Goal: Transaction & Acquisition: Purchase product/service

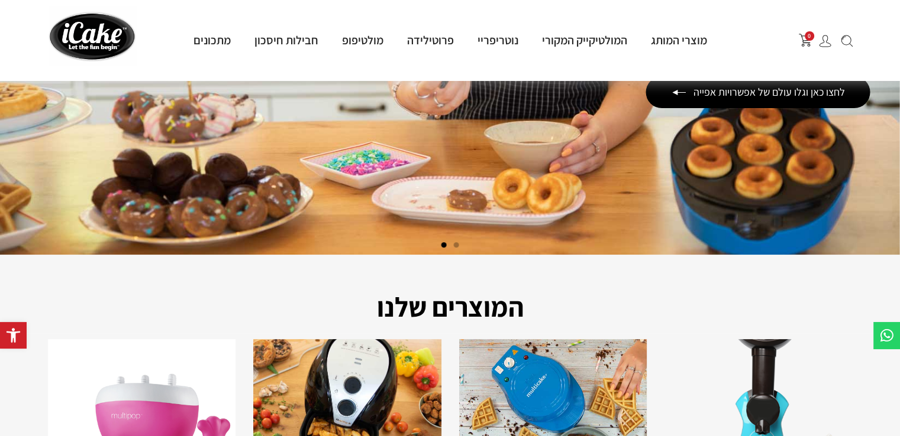
scroll to position [59, 0]
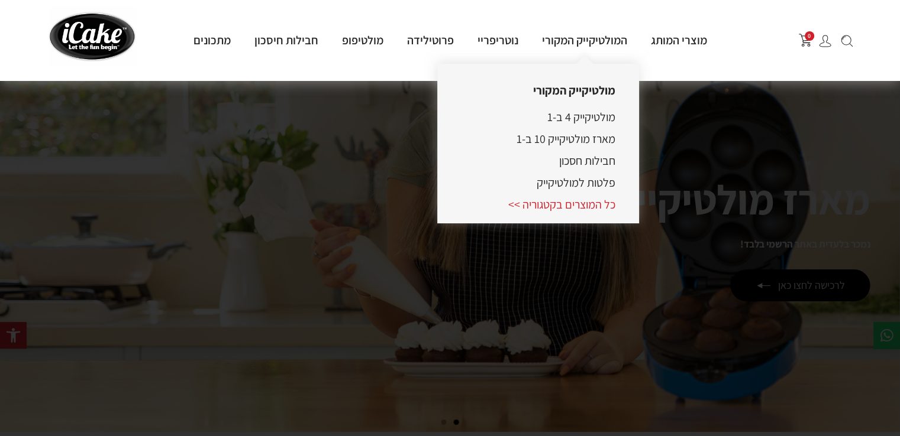
click at [562, 204] on link "כל המוצרים בקטגוריה >>" at bounding box center [561, 204] width 107 height 15
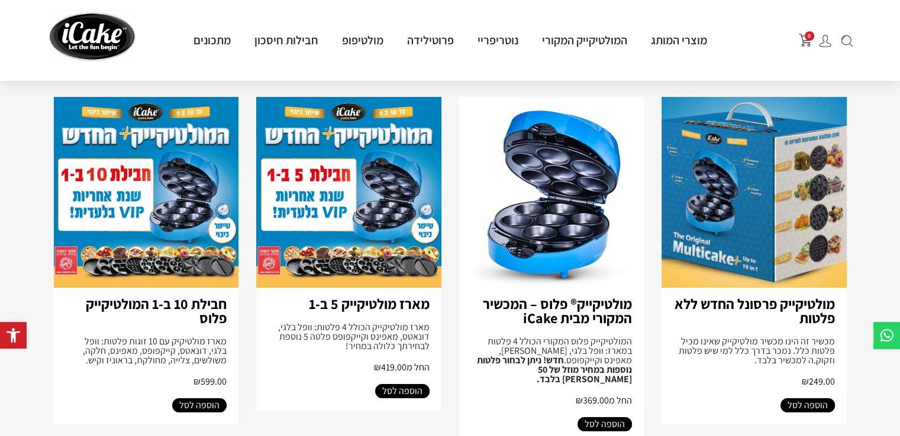
scroll to position [118, 0]
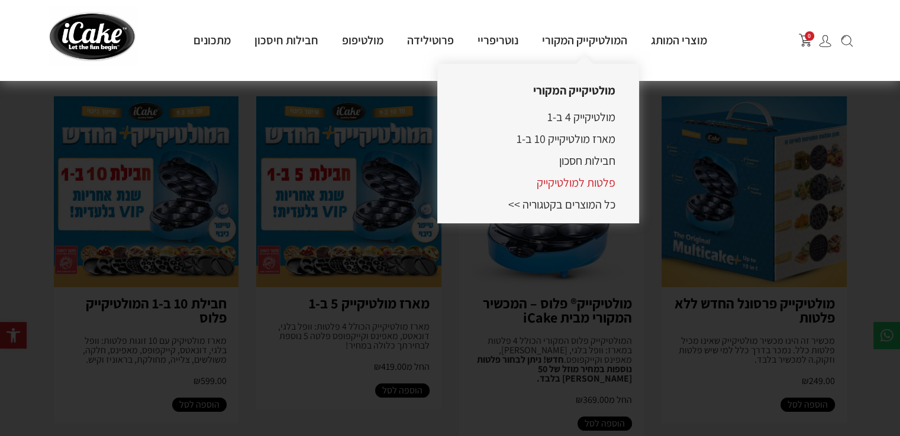
click at [587, 188] on link "פלטות למולטיקייק" at bounding box center [575, 182] width 79 height 15
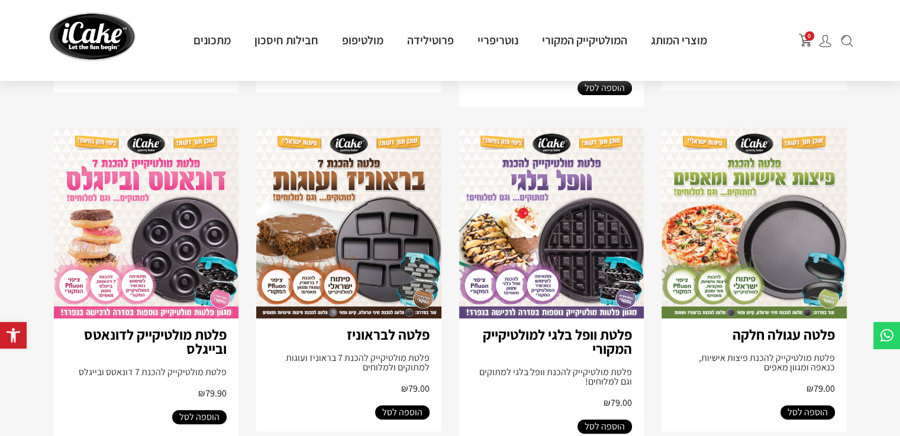
scroll to position [59, 0]
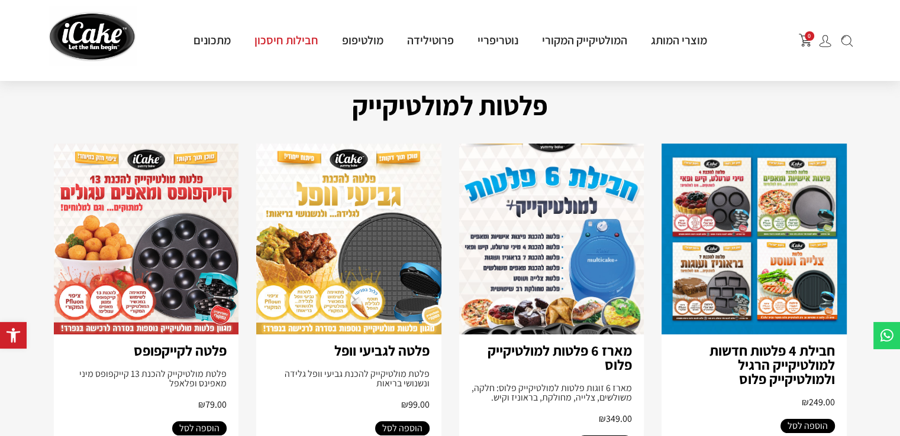
click at [280, 40] on link "חבילות חיסכון" at bounding box center [286, 40] width 88 height 15
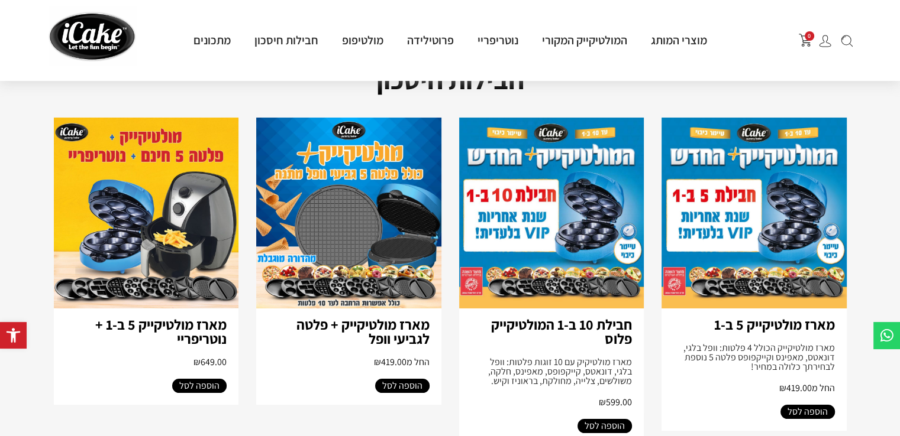
scroll to position [118, 0]
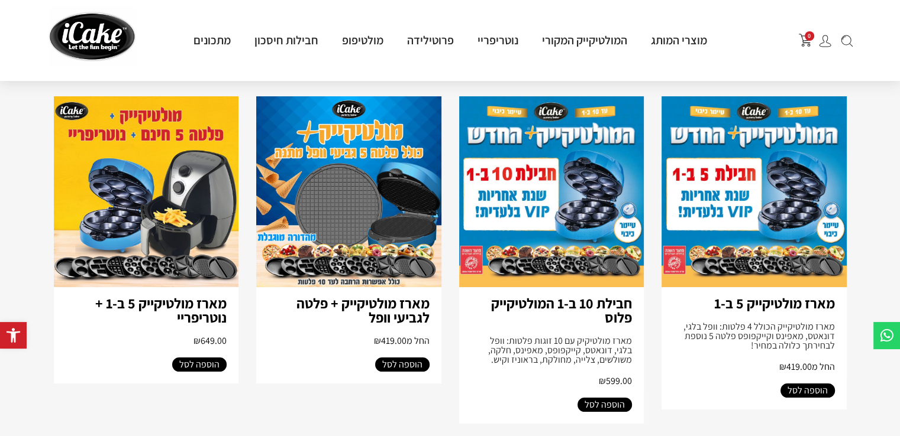
click at [329, 203] on img at bounding box center [348, 191] width 185 height 191
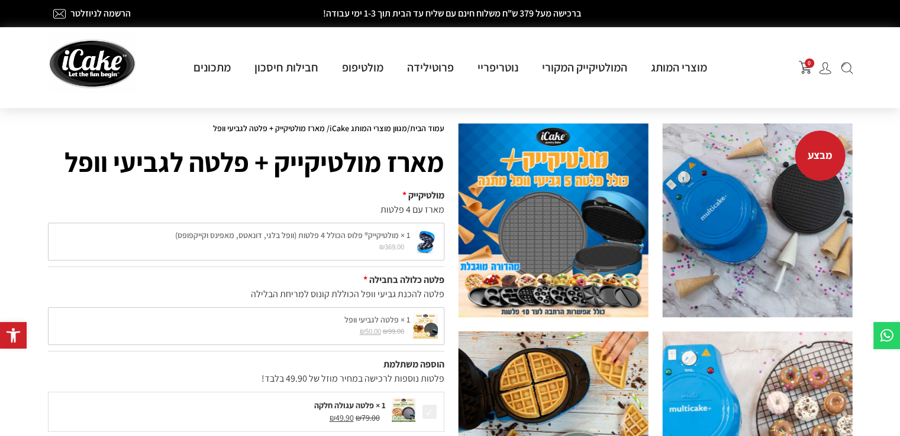
click at [792, 221] on img at bounding box center [757, 221] width 190 height 194
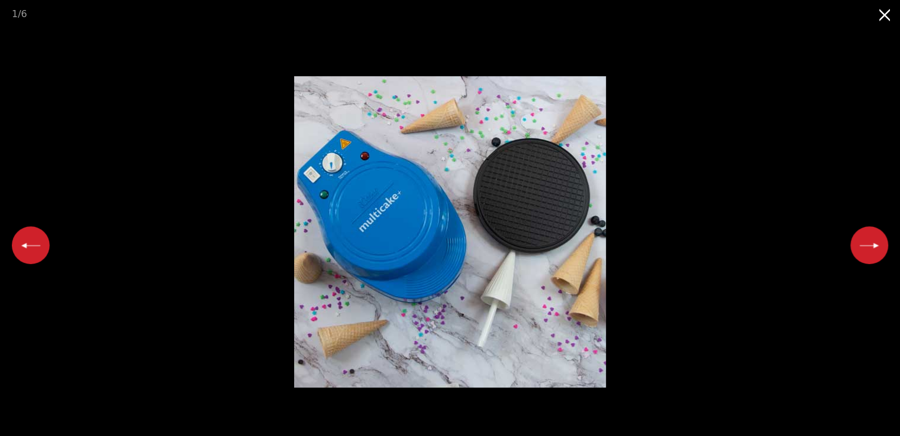
click at [872, 248] on button "Next slide" at bounding box center [869, 246] width 38 height 38
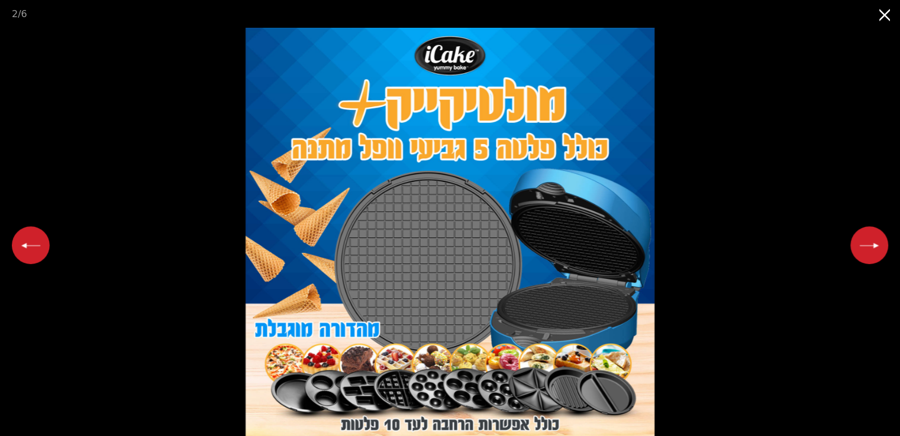
click at [872, 248] on button "Next slide" at bounding box center [869, 246] width 38 height 38
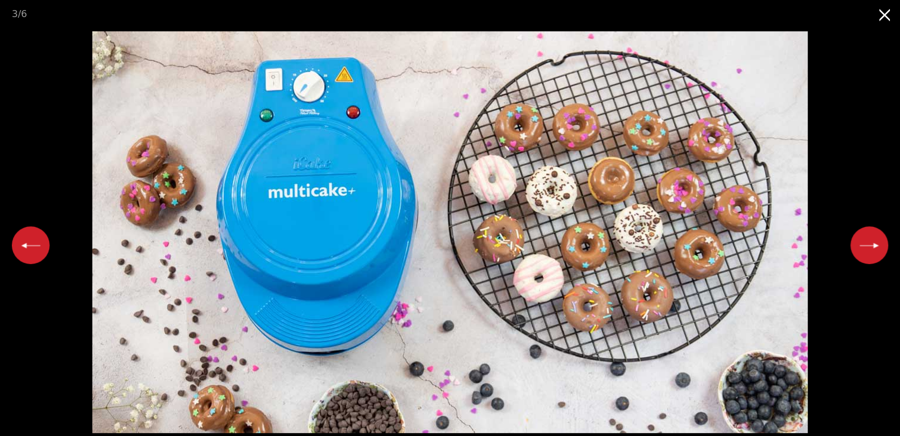
click at [872, 248] on button "Next slide" at bounding box center [869, 246] width 38 height 38
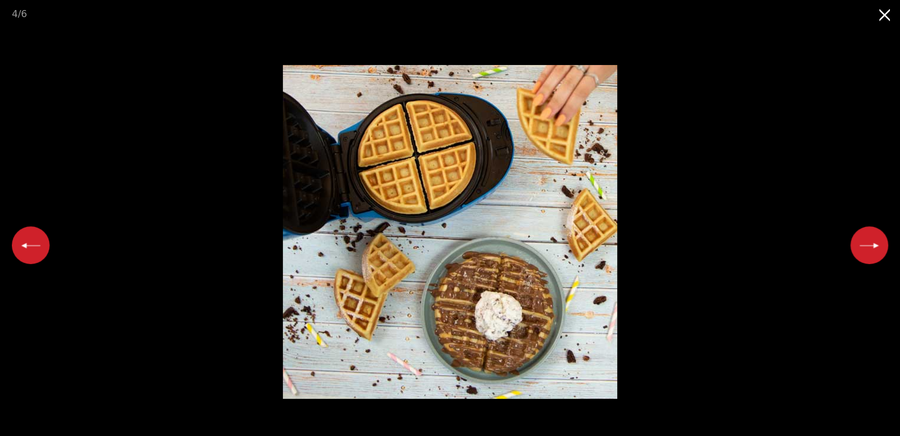
click at [872, 248] on button "Next slide" at bounding box center [869, 246] width 38 height 38
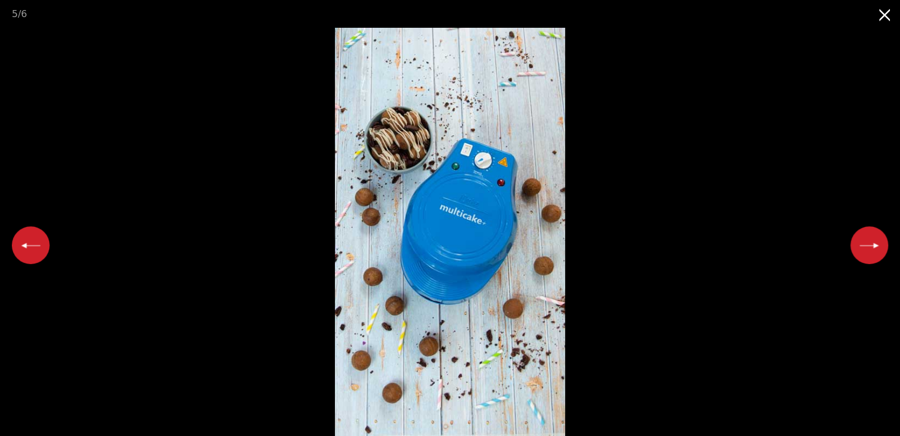
click at [872, 248] on button "Next slide" at bounding box center [869, 246] width 38 height 38
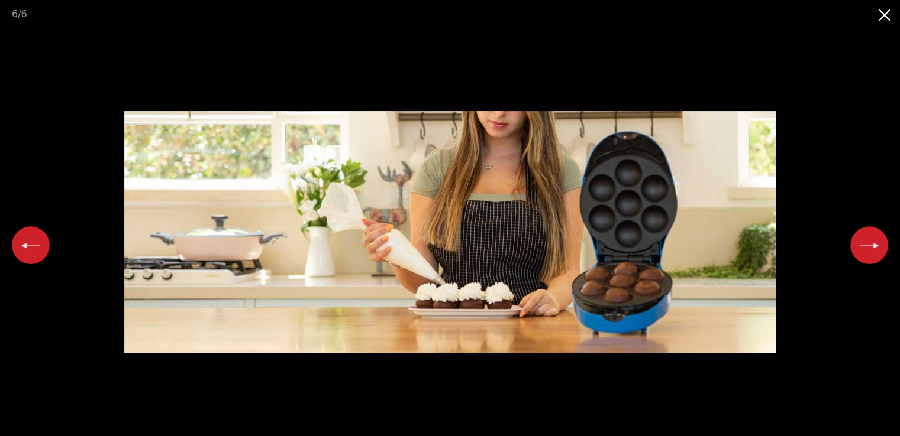
click at [872, 248] on button "Next slide" at bounding box center [869, 246] width 38 height 38
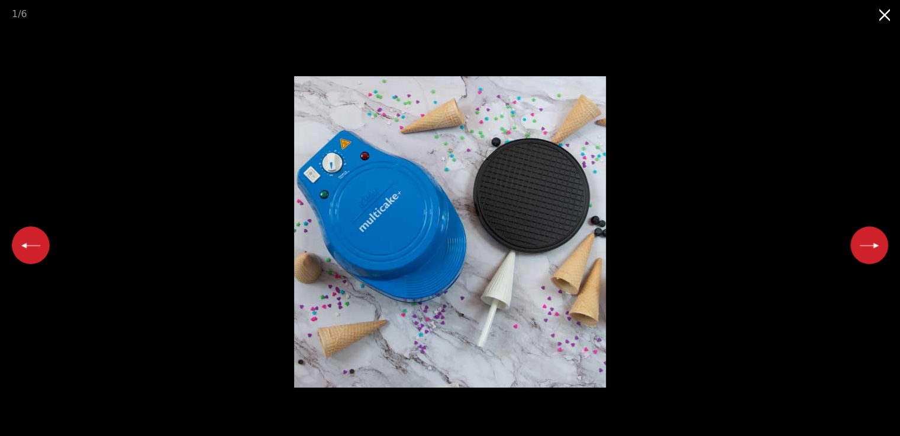
click at [872, 248] on button "Next slide" at bounding box center [869, 246] width 38 height 38
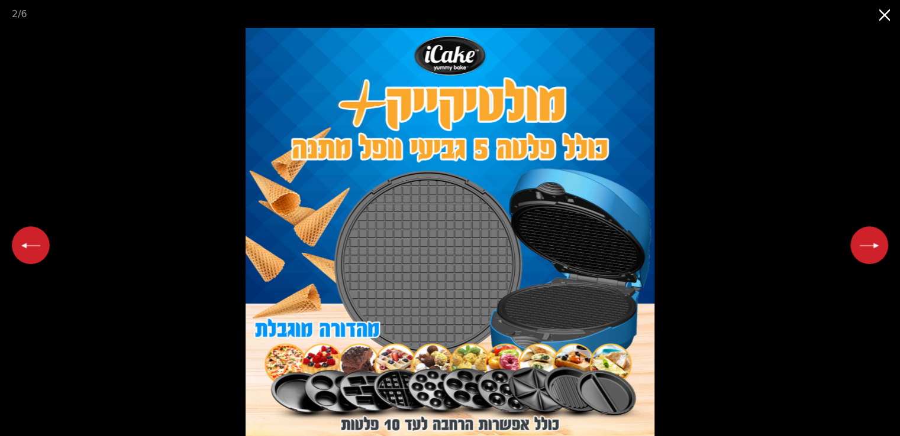
click at [872, 248] on button "Next slide" at bounding box center [869, 246] width 38 height 38
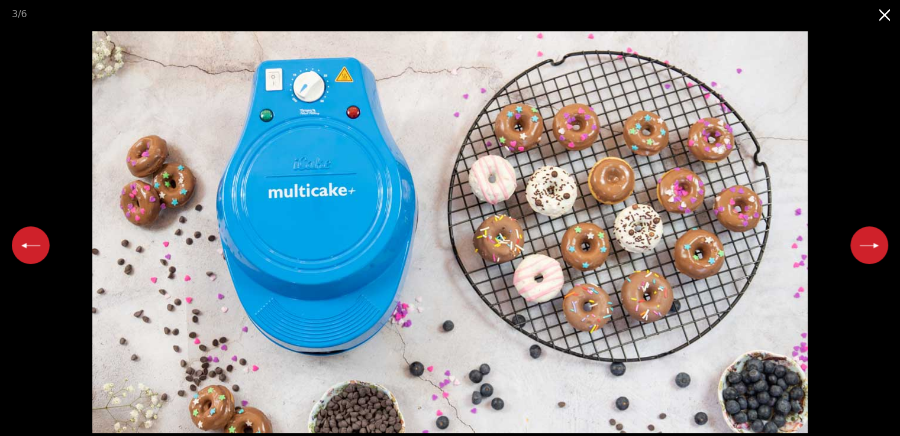
click at [877, 16] on button "Close gallery" at bounding box center [885, 14] width 30 height 28
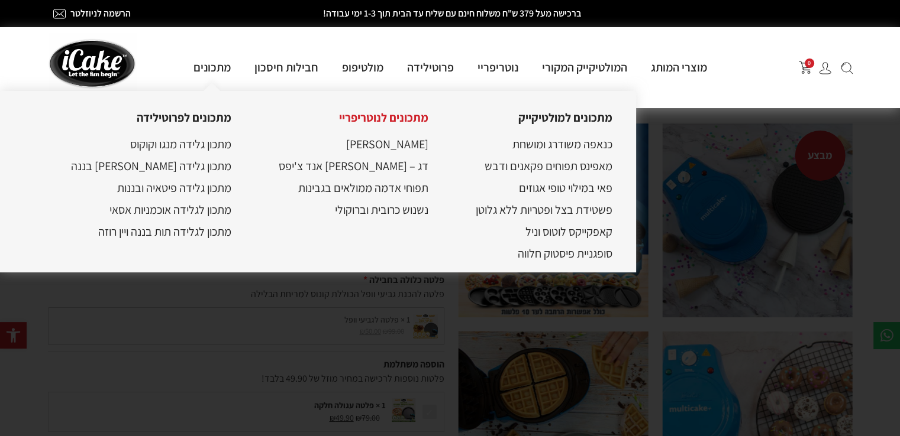
click at [362, 119] on link "מתכונים לנוטריפריי" at bounding box center [383, 117] width 89 height 15
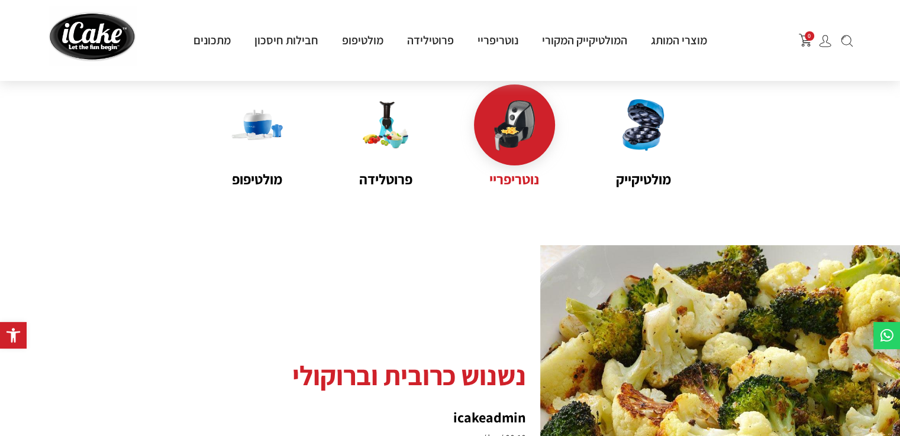
scroll to position [59, 0]
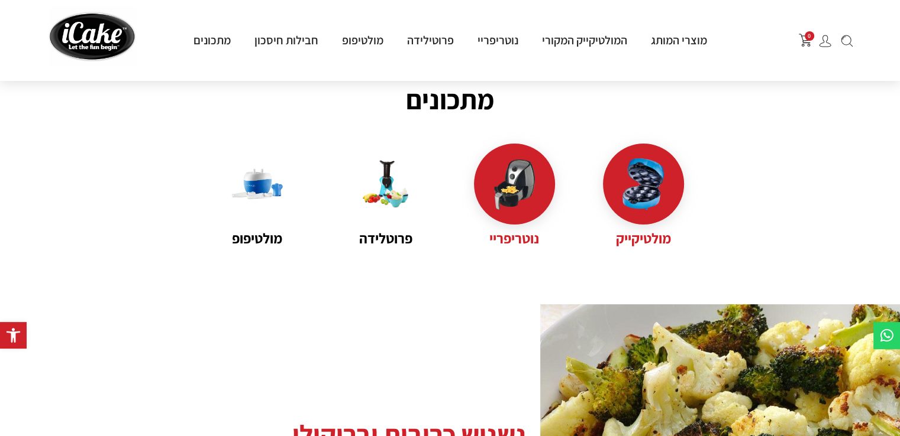
click at [647, 237] on name "מולטיקייק" at bounding box center [643, 238] width 81 height 21
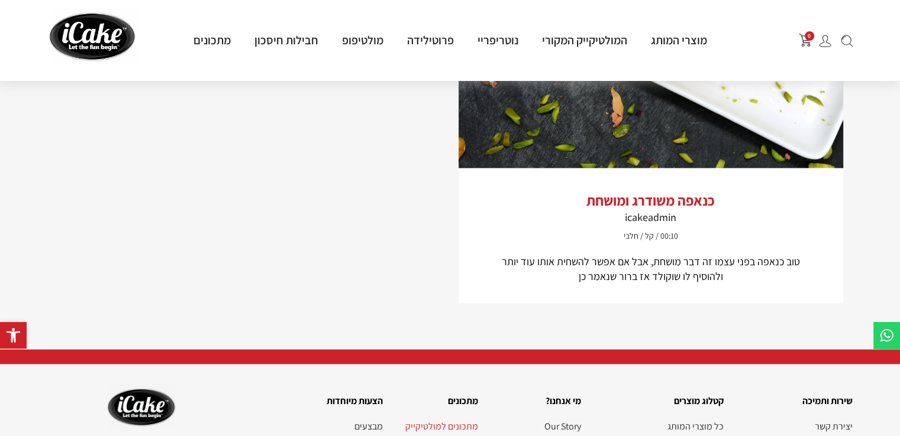
scroll to position [2247, 0]
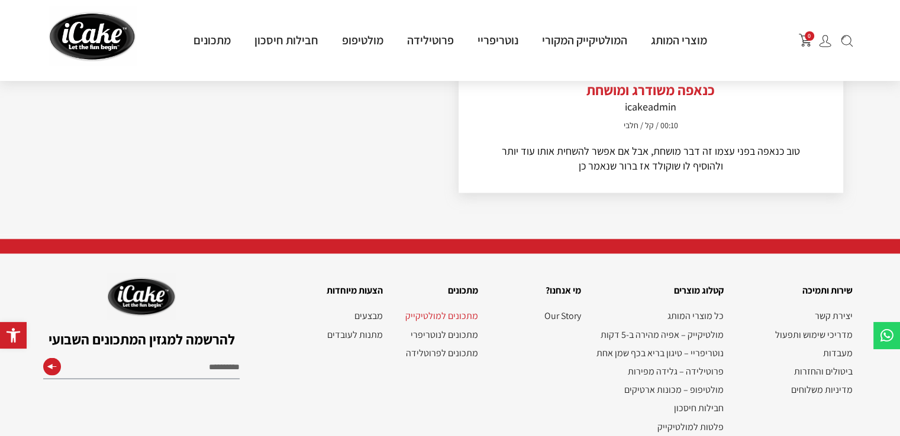
click at [678, 98] on h2 "כנאפה משודרג ומושחת" at bounding box center [650, 89] width 319 height 17
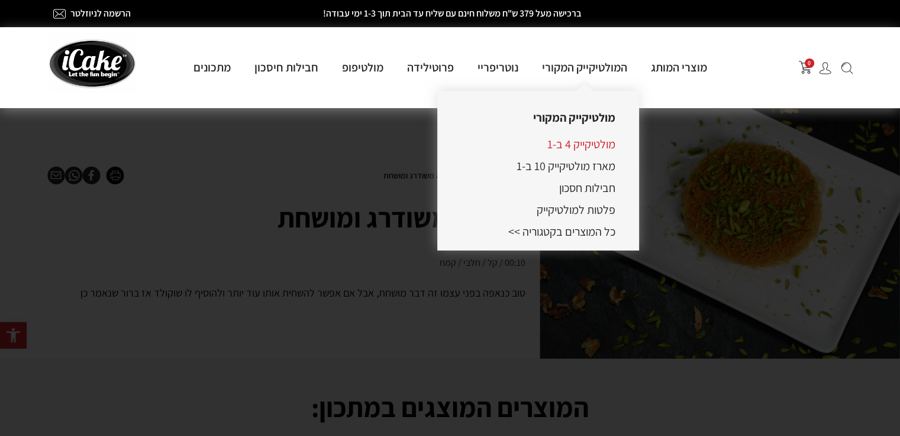
click at [587, 144] on link "מולטיקייק 4 ב-1" at bounding box center [581, 144] width 68 height 15
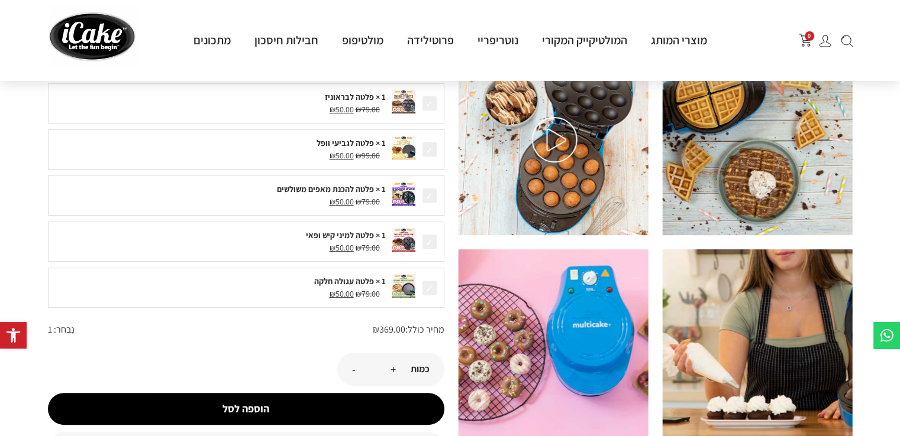
scroll to position [296, 0]
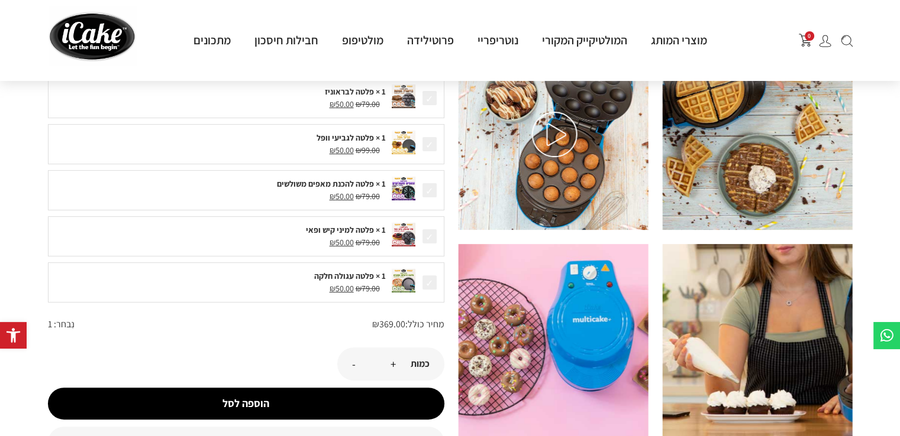
click at [556, 141] on img at bounding box center [555, 135] width 46 height 46
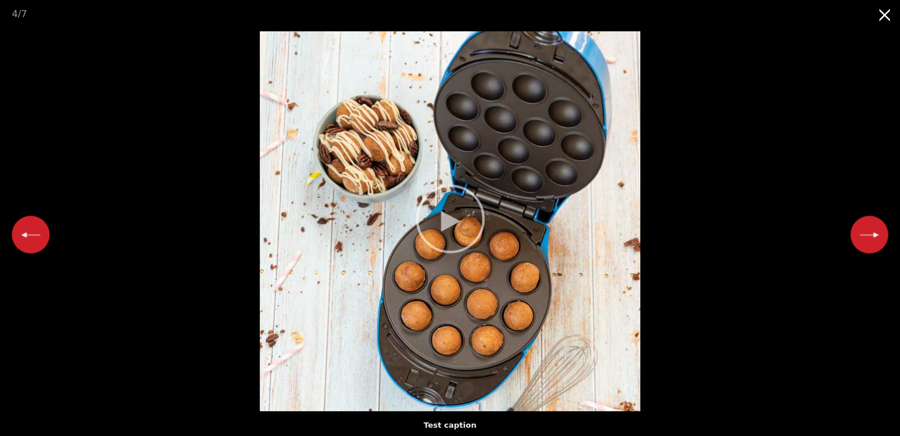
click at [448, 222] on video "Your browser does not support HTML5 video." at bounding box center [450, 221] width 900 height 380
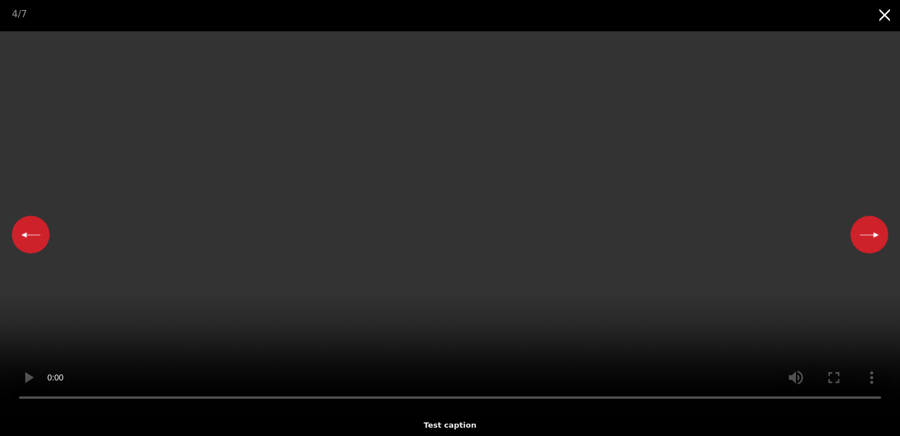
click at [875, 11] on button "Close gallery" at bounding box center [885, 14] width 30 height 28
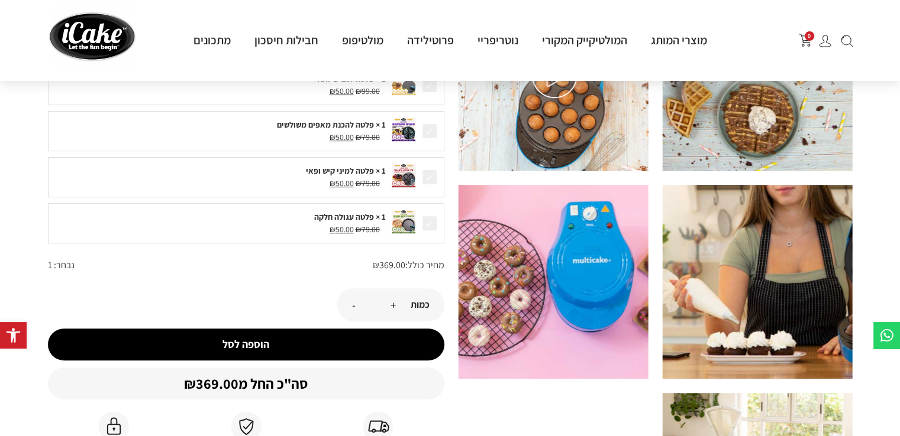
scroll to position [651, 0]
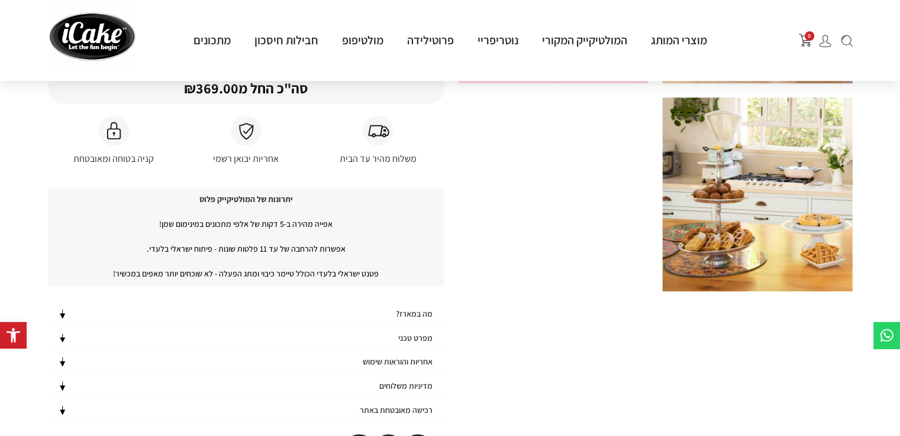
click at [417, 313] on h4 "מה במארז?" at bounding box center [414, 314] width 37 height 10
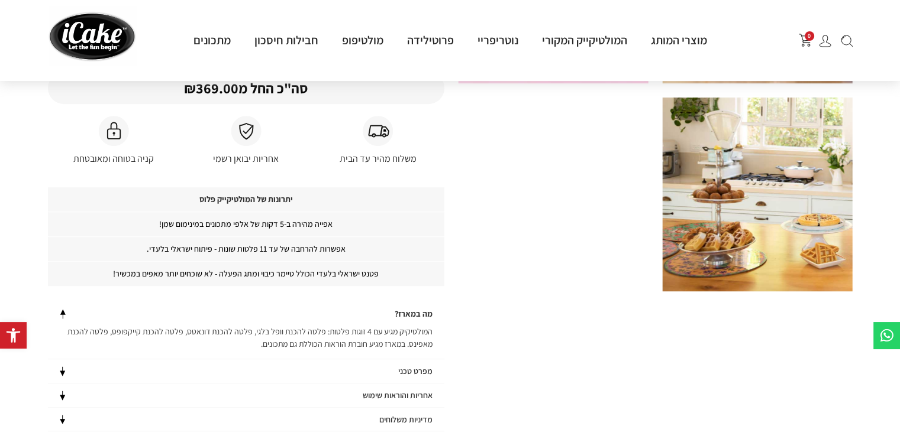
click at [418, 372] on h4 "מפרט טכני" at bounding box center [415, 372] width 34 height 10
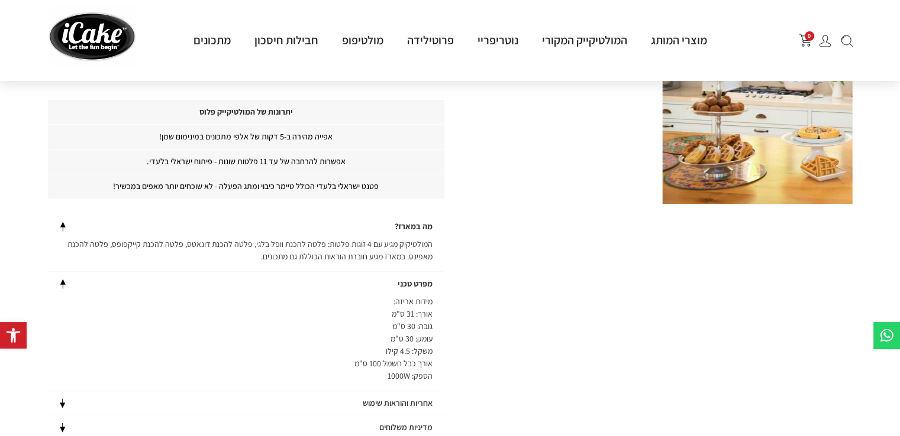
scroll to position [946, 0]
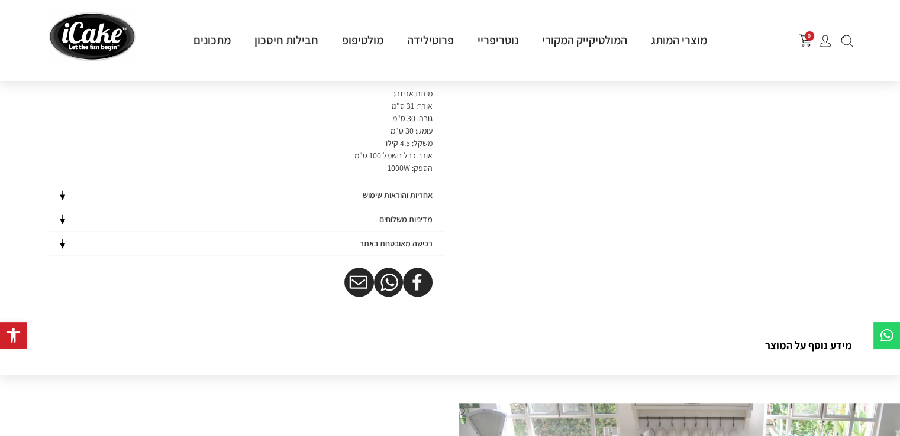
click at [431, 216] on h4 "מדיניות משלוחים" at bounding box center [405, 220] width 53 height 10
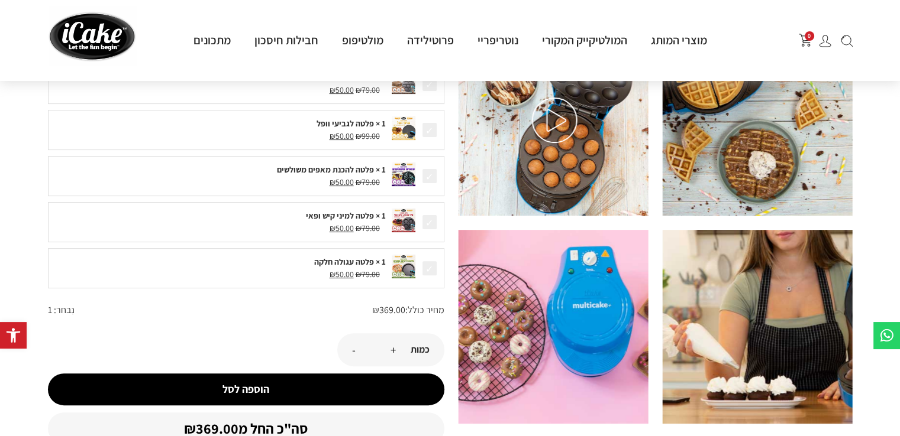
scroll to position [237, 0]
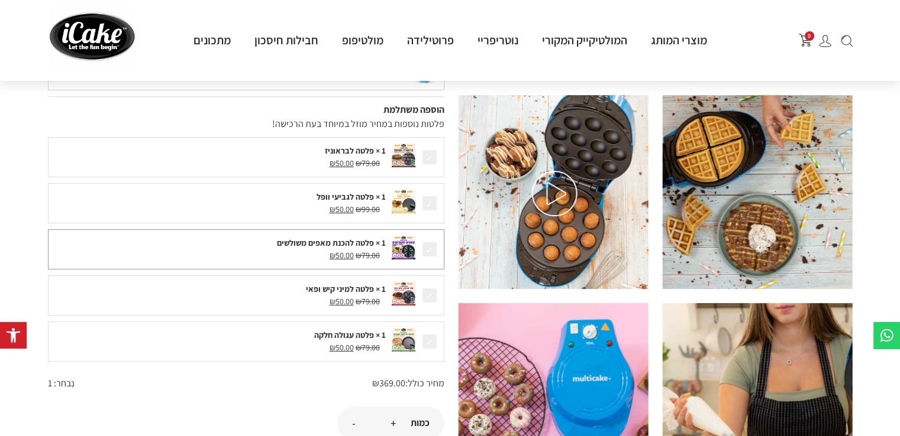
click at [431, 244] on span at bounding box center [429, 249] width 17 height 17
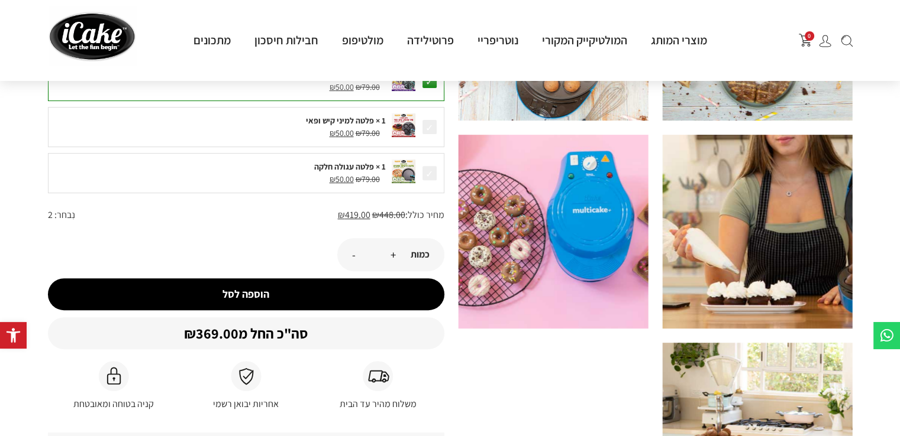
scroll to position [355, 0]
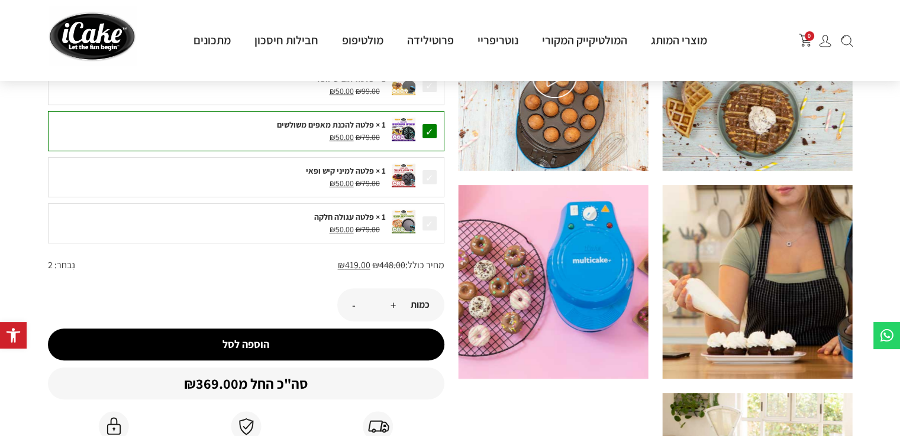
click at [430, 133] on span at bounding box center [429, 131] width 17 height 17
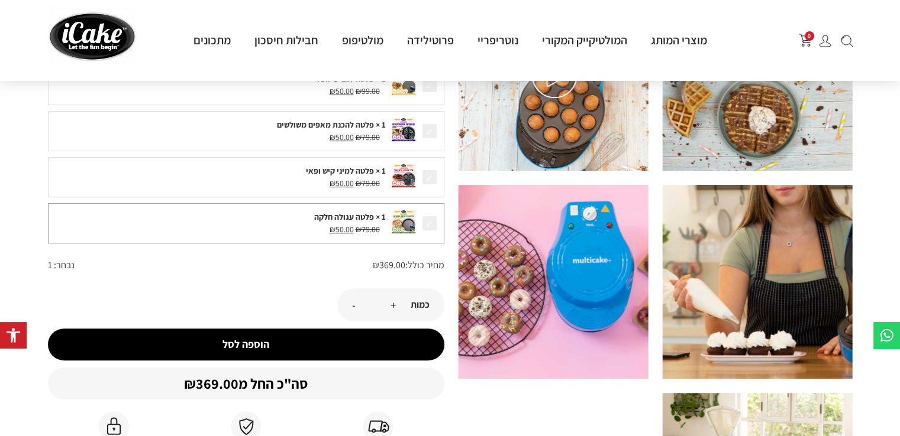
click at [426, 222] on span at bounding box center [429, 223] width 17 height 17
click at [430, 187] on div "1 × פלטה למיני קיש ופאי ₪ 79.00 המחיר המקורי היה: ₪79.00. ₪ 50.00 המחיר הנוכחי …" at bounding box center [246, 177] width 396 height 40
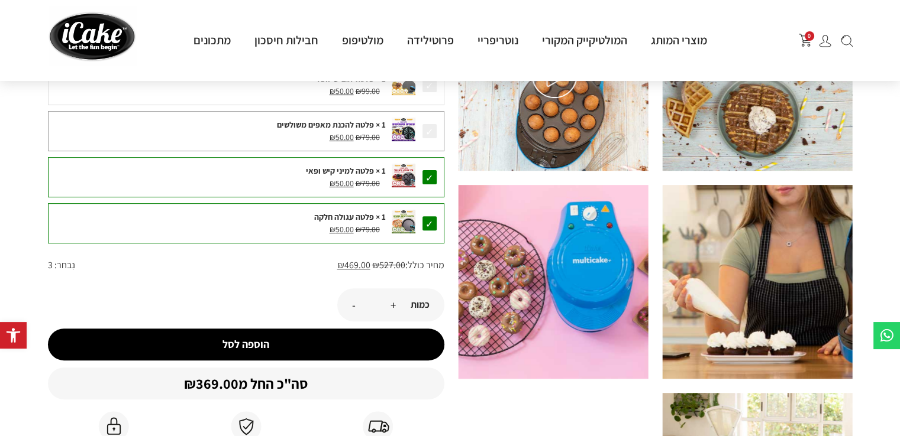
click at [429, 139] on span at bounding box center [429, 131] width 17 height 17
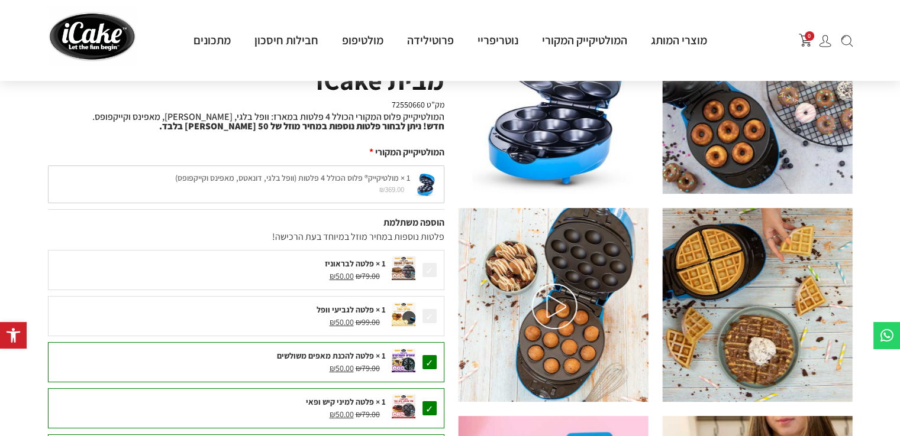
scroll to position [118, 0]
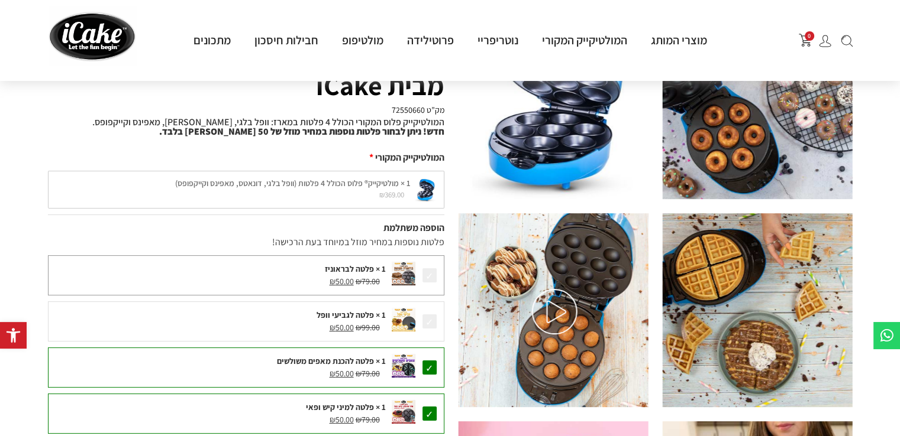
click at [432, 273] on span at bounding box center [429, 275] width 17 height 17
click at [429, 317] on span at bounding box center [429, 321] width 17 height 17
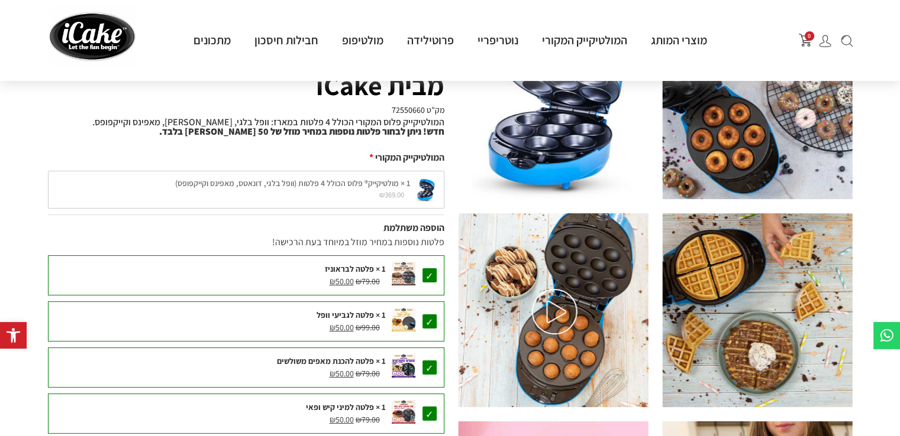
scroll to position [414, 0]
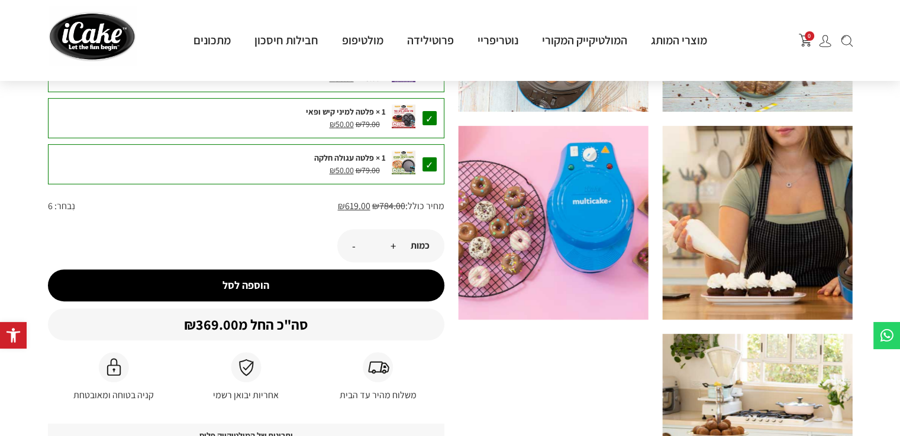
click at [297, 275] on button "הוספה לסל" at bounding box center [246, 286] width 396 height 32
click at [267, 284] on button "הוספה לסל" at bounding box center [246, 286] width 396 height 32
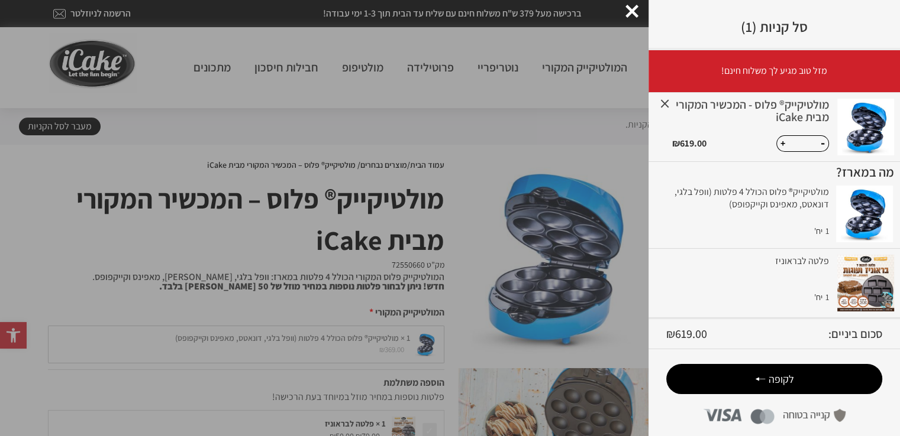
click at [674, 105] on link "×" at bounding box center [664, 103] width 21 height 21
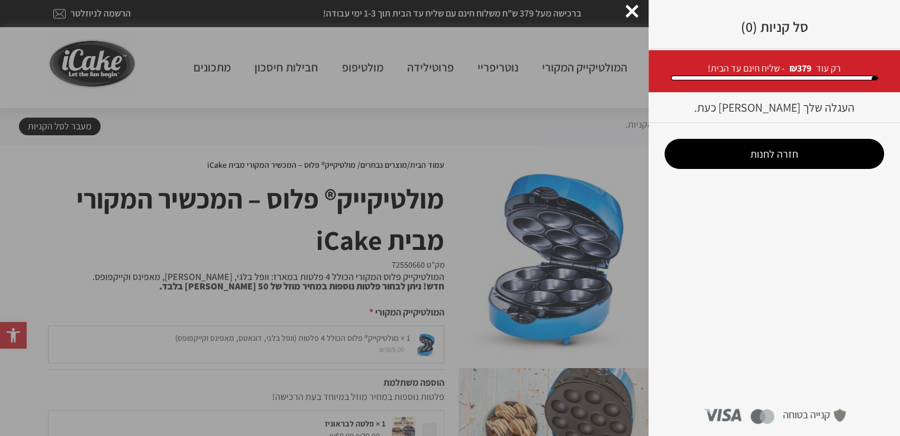
click at [634, 14] on div at bounding box center [631, 11] width 13 height 13
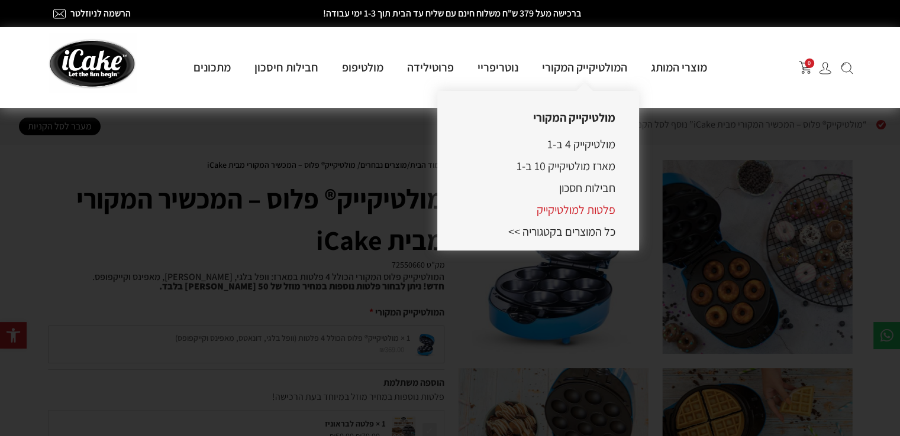
click at [584, 212] on link "פלטות למולטיקייק" at bounding box center [575, 209] width 79 height 15
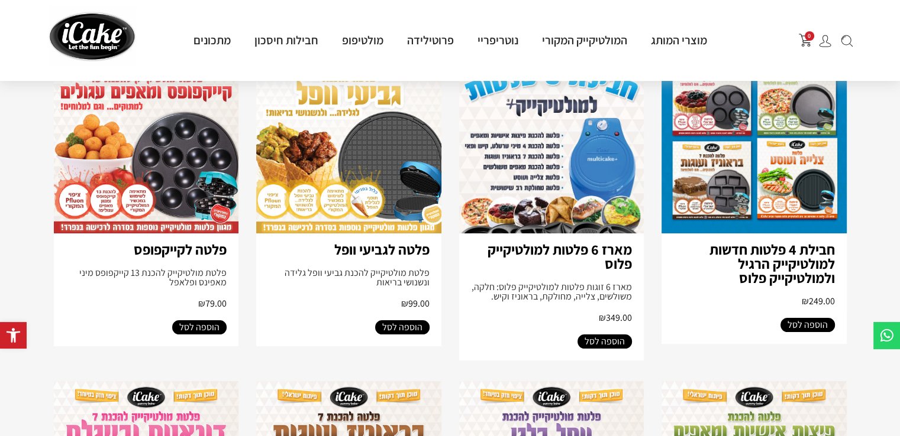
scroll to position [177, 0]
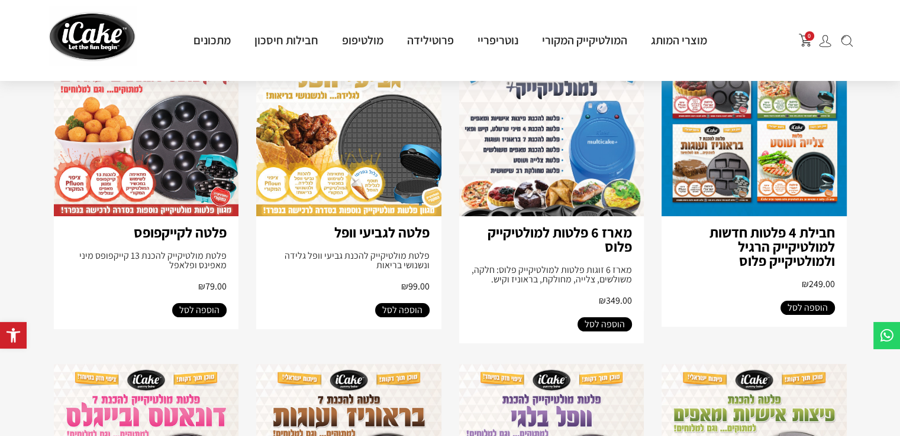
click at [390, 229] on link "פלטה לגביעי וופל" at bounding box center [381, 232] width 95 height 19
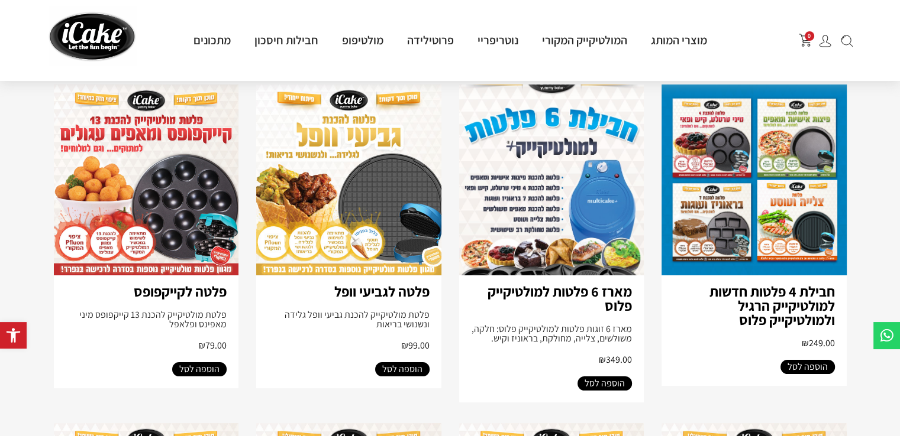
scroll to position [0, 0]
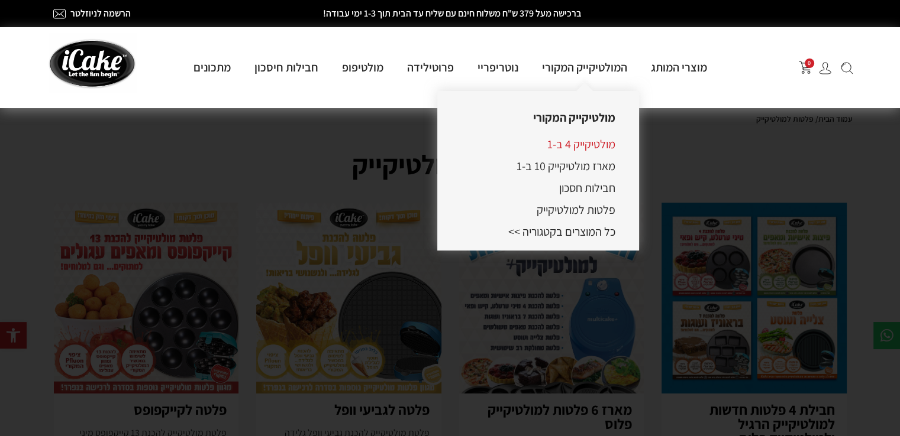
click at [582, 144] on link "מולטיקייק 4 ב-1" at bounding box center [581, 144] width 68 height 15
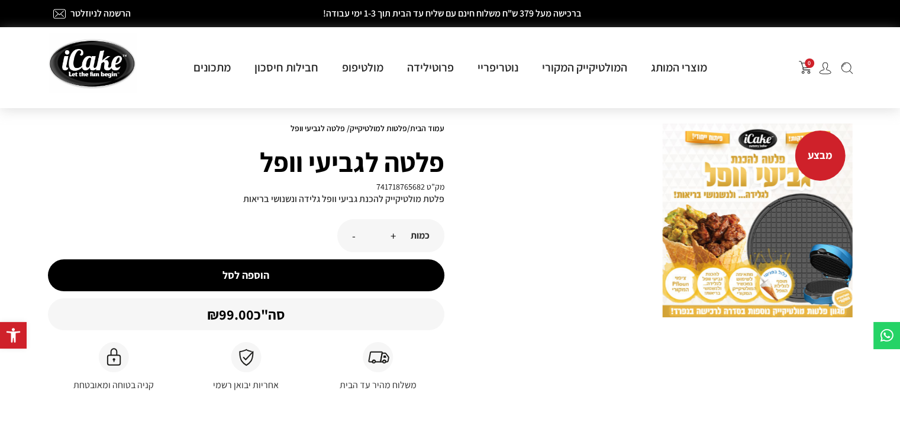
click at [732, 203] on img at bounding box center [757, 221] width 190 height 194
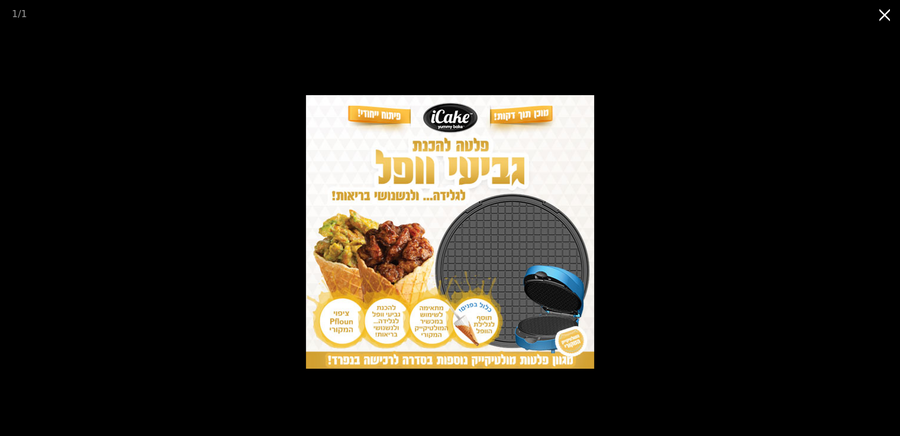
click at [703, 214] on picture at bounding box center [450, 232] width 900 height 409
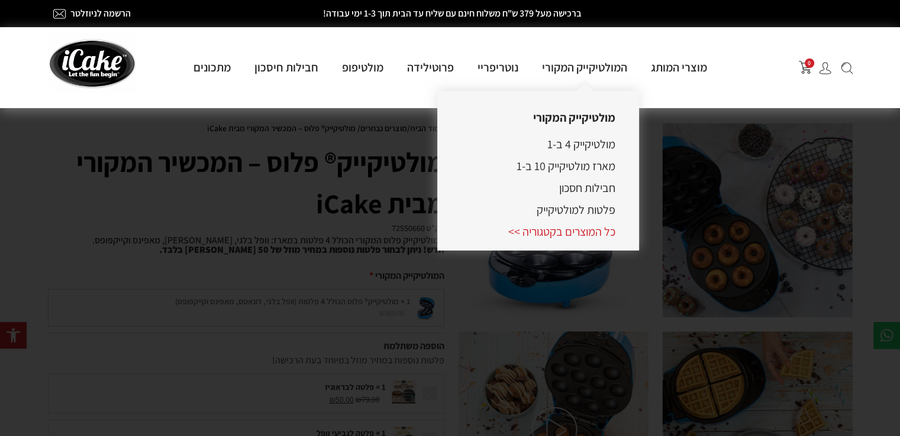
click at [573, 237] on link "כל המוצרים בקטגוריה >>" at bounding box center [561, 231] width 107 height 15
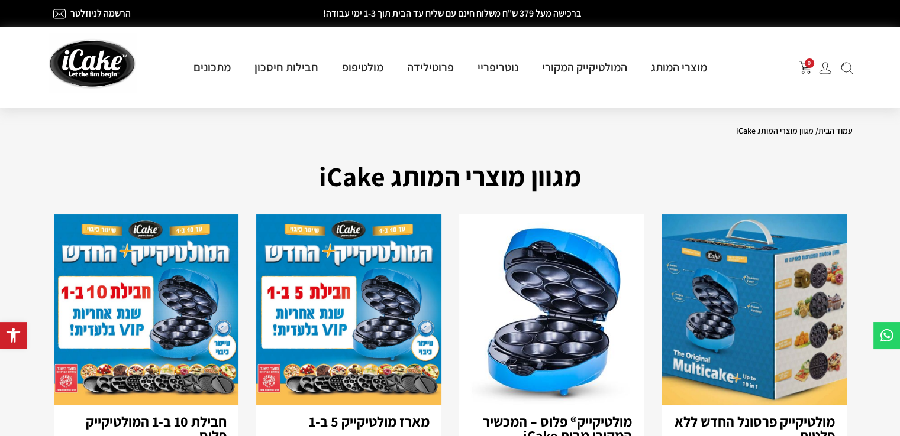
click at [736, 284] on img at bounding box center [753, 310] width 185 height 191
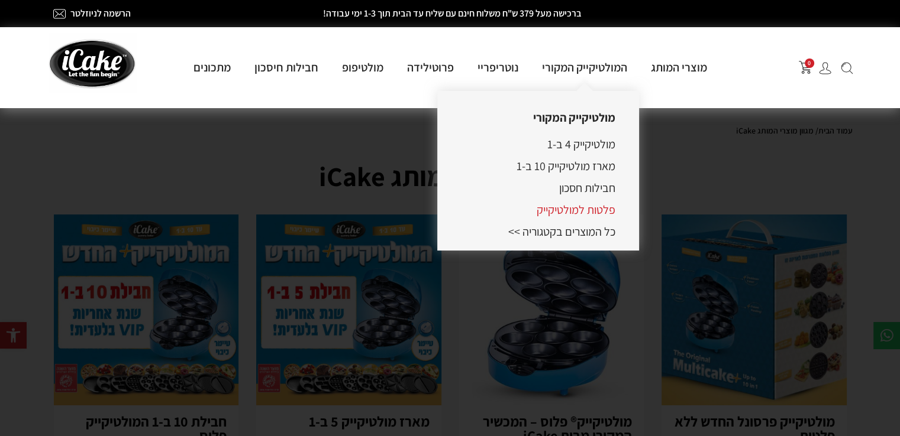
click at [584, 208] on link "פלטות למולטיקייק" at bounding box center [575, 209] width 79 height 15
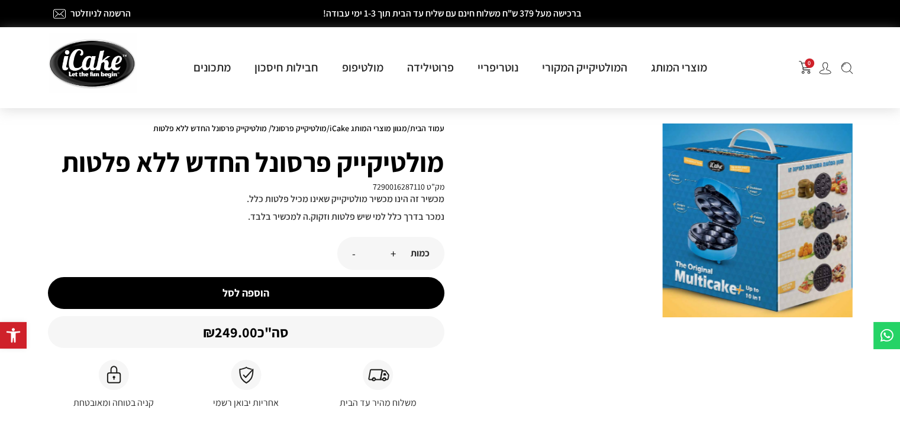
click at [762, 204] on img at bounding box center [757, 221] width 190 height 194
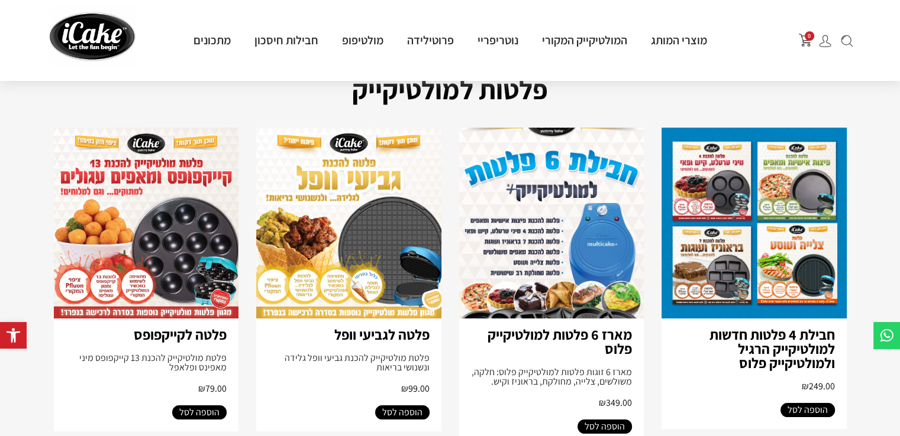
scroll to position [237, 0]
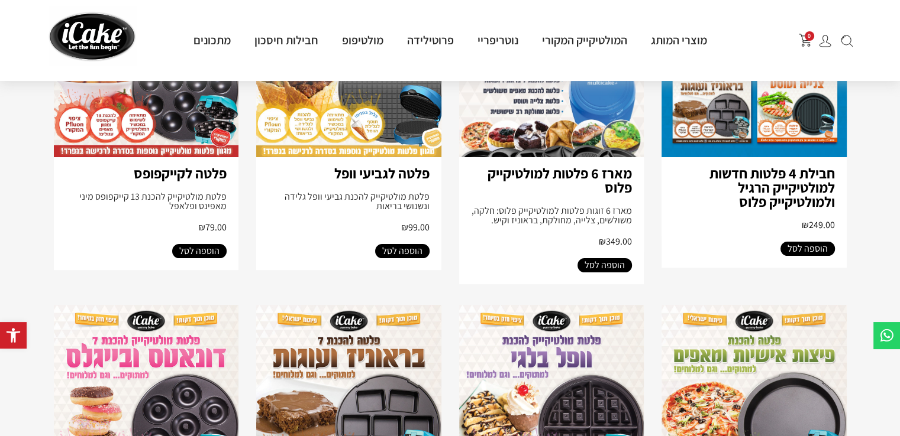
click at [614, 183] on link "מארז 6 פלטות למולטיקייק פלוס" at bounding box center [559, 180] width 144 height 33
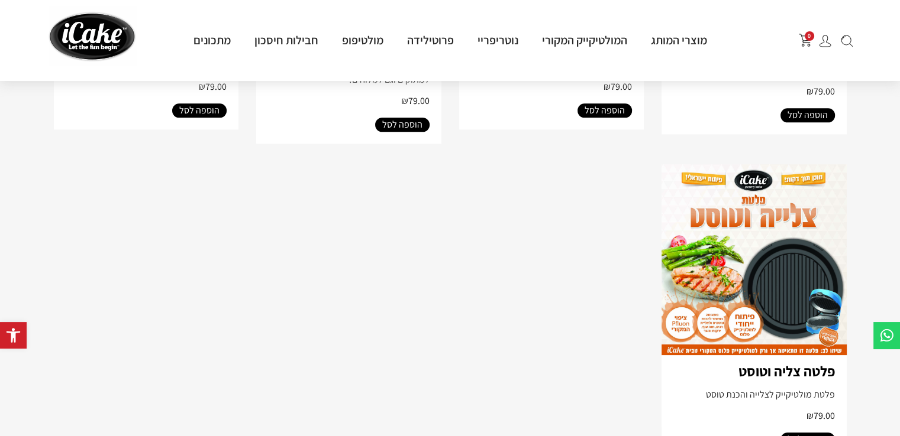
scroll to position [946, 0]
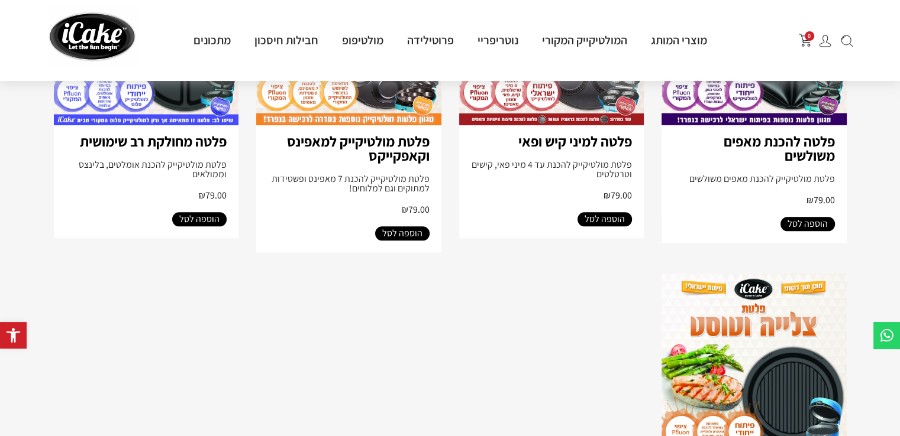
click at [800, 138] on link "פלטה להכנת מאפים משולשים" at bounding box center [778, 148] width 111 height 33
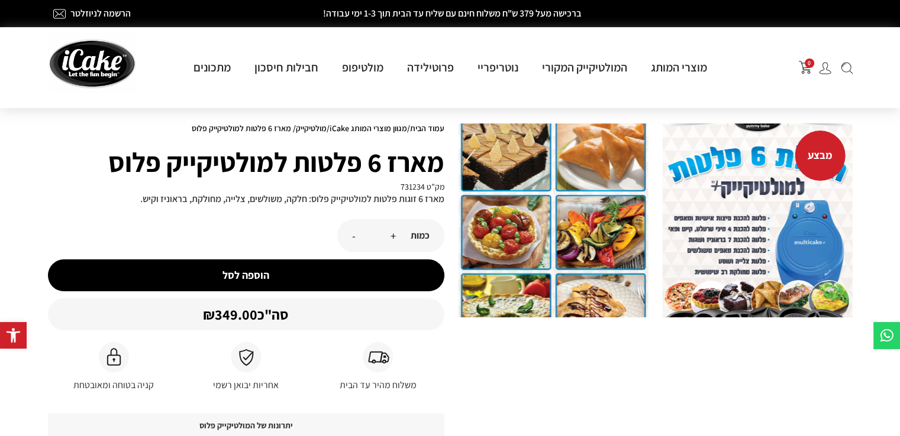
click at [474, 169] on img at bounding box center [553, 221] width 190 height 194
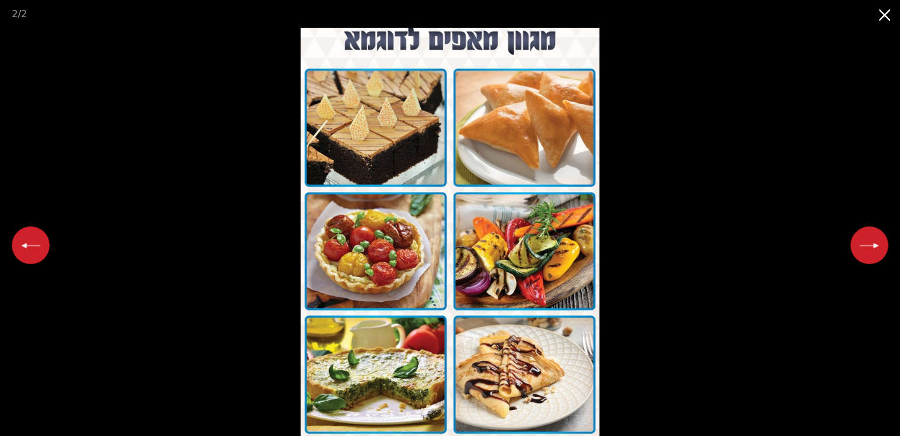
click at [873, 254] on button "Next slide" at bounding box center [869, 246] width 38 height 38
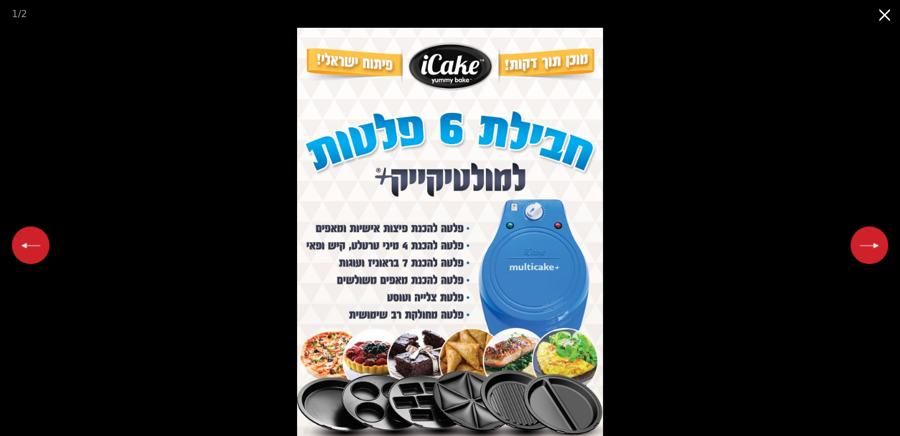
click at [876, 17] on button "Close gallery" at bounding box center [885, 14] width 30 height 28
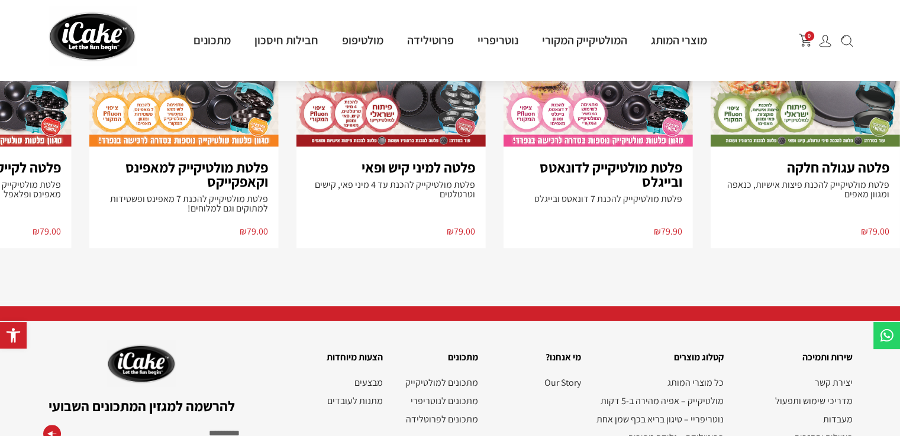
scroll to position [823, 0]
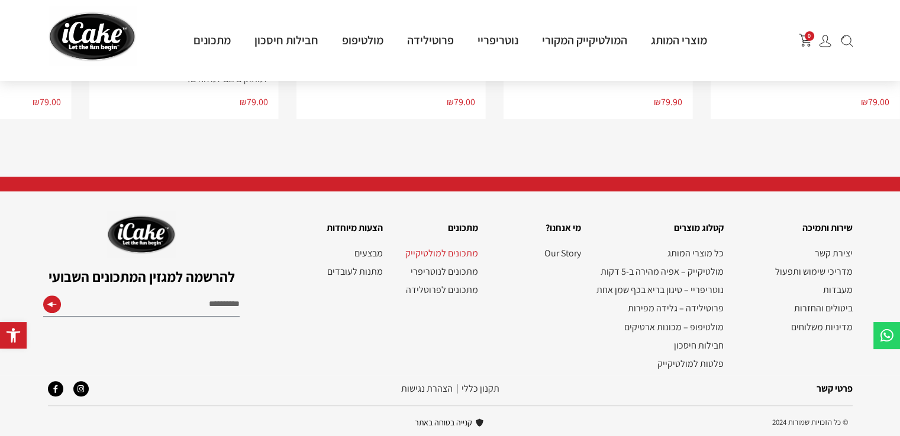
click at [445, 257] on link "מתכונים למולטיקייק" at bounding box center [436, 253] width 84 height 11
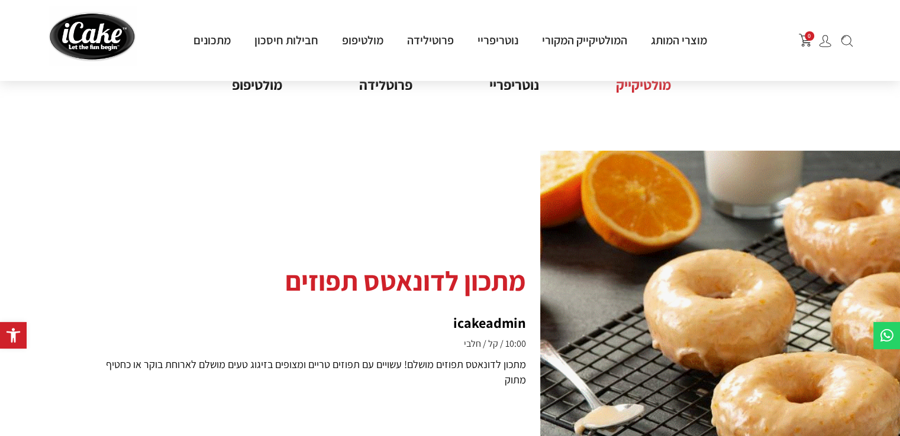
scroll to position [118, 0]
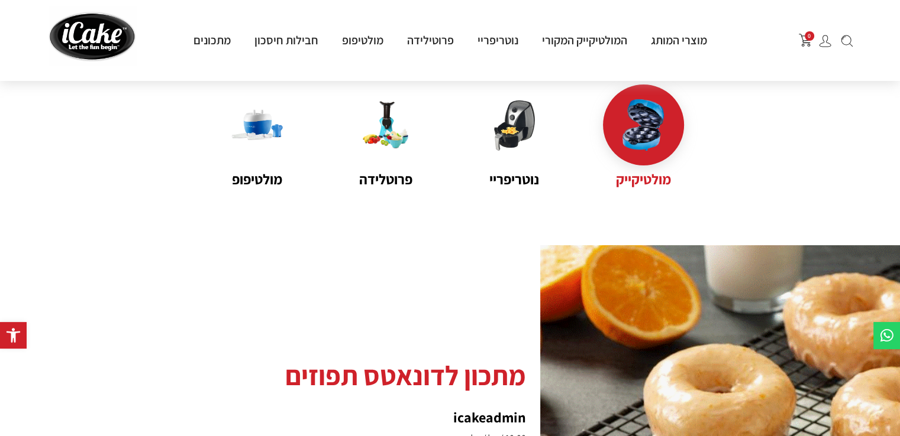
click at [646, 182] on name "מולטיקייק" at bounding box center [643, 179] width 81 height 21
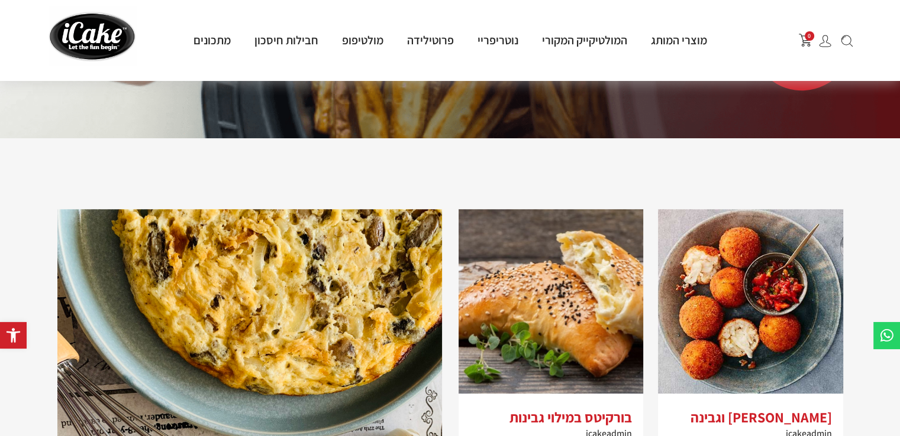
scroll to position [610, 0]
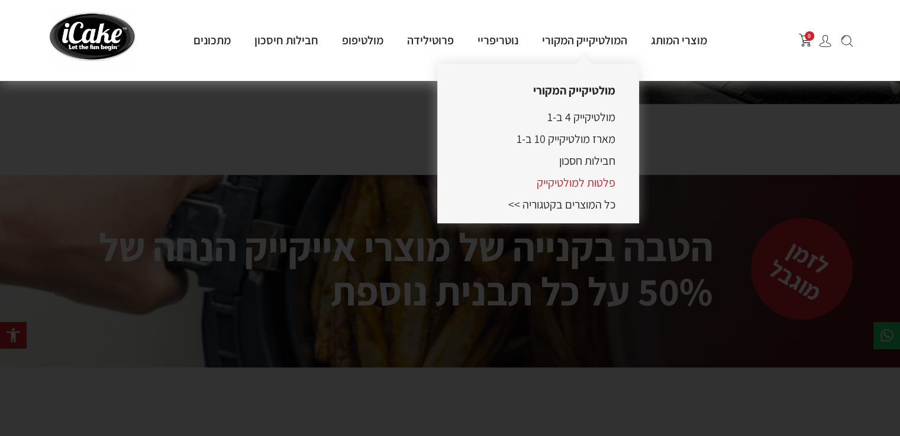
click at [580, 180] on link "פלטות למולטיקייק" at bounding box center [575, 182] width 79 height 15
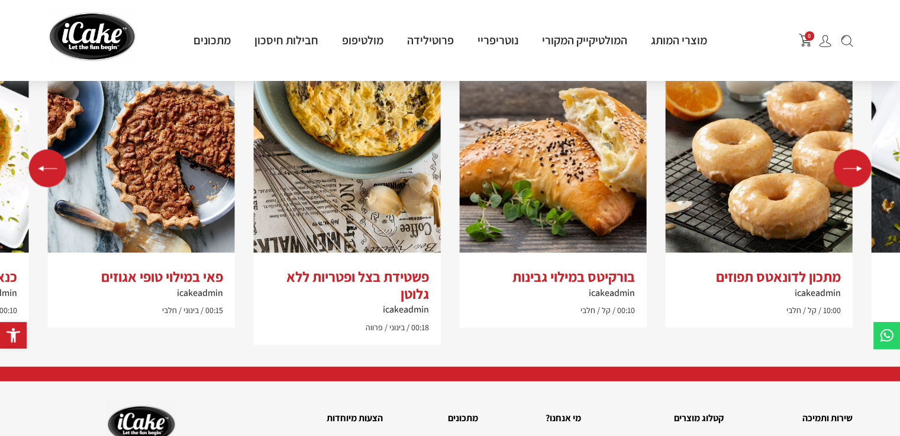
scroll to position [2543, 0]
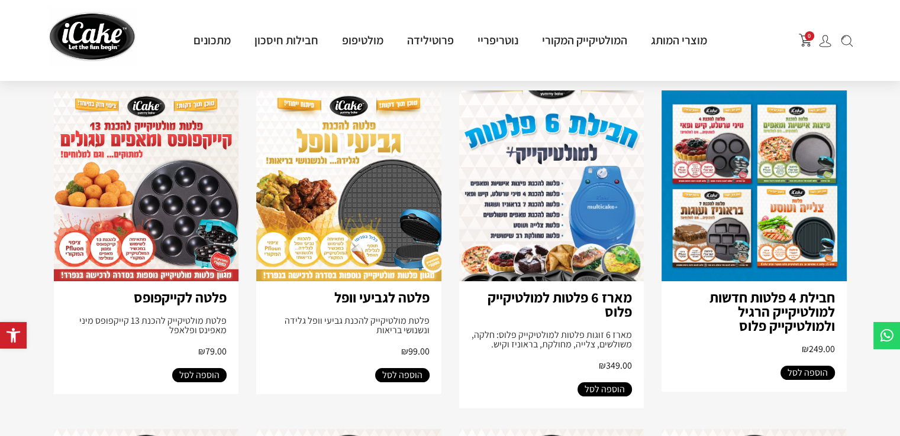
scroll to position [118, 0]
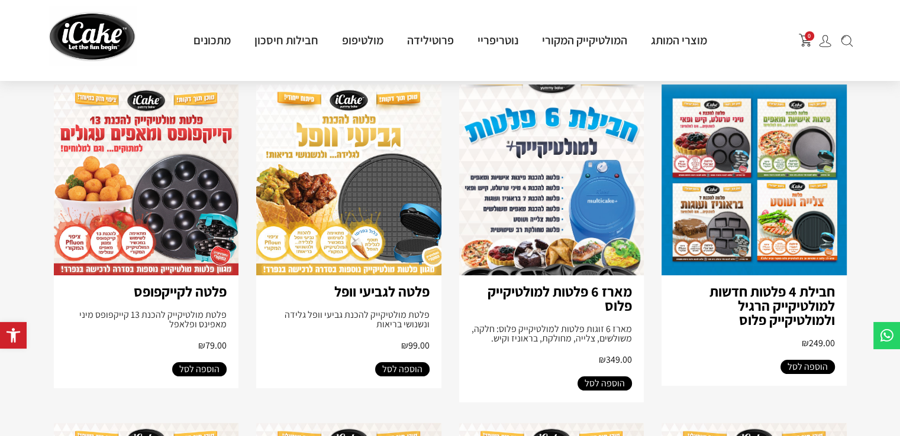
click at [577, 289] on link "מארז 6 פלטות למולטיקייק פלוס" at bounding box center [559, 298] width 144 height 33
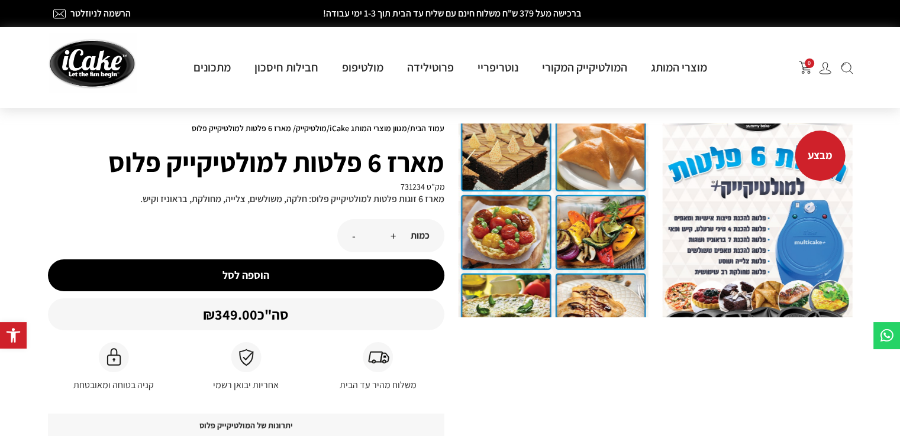
click at [241, 277] on button "הוספה לסל" at bounding box center [246, 276] width 396 height 32
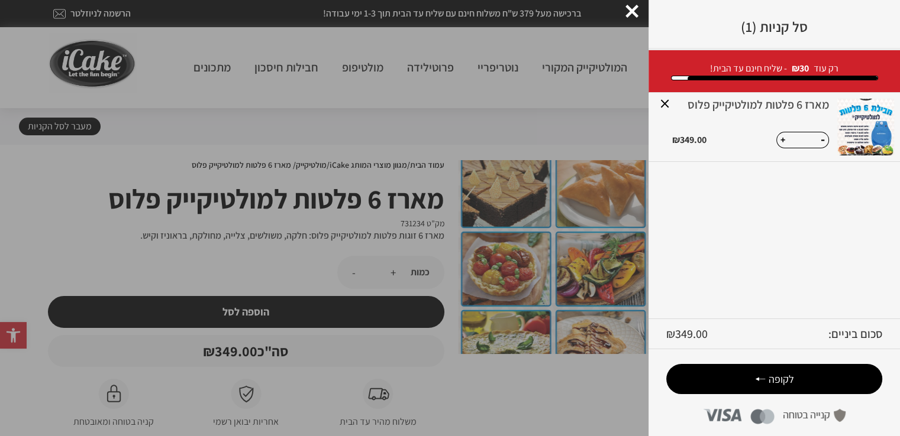
click at [785, 378] on span "לקופה" at bounding box center [780, 380] width 25 height 14
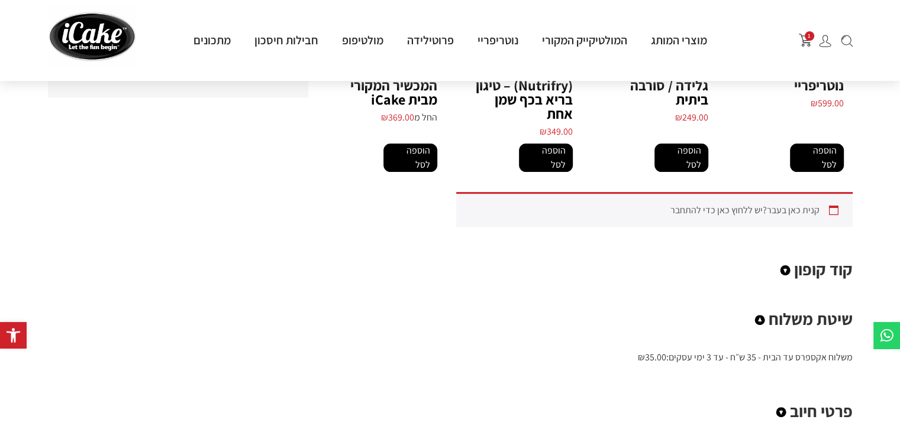
scroll to position [414, 0]
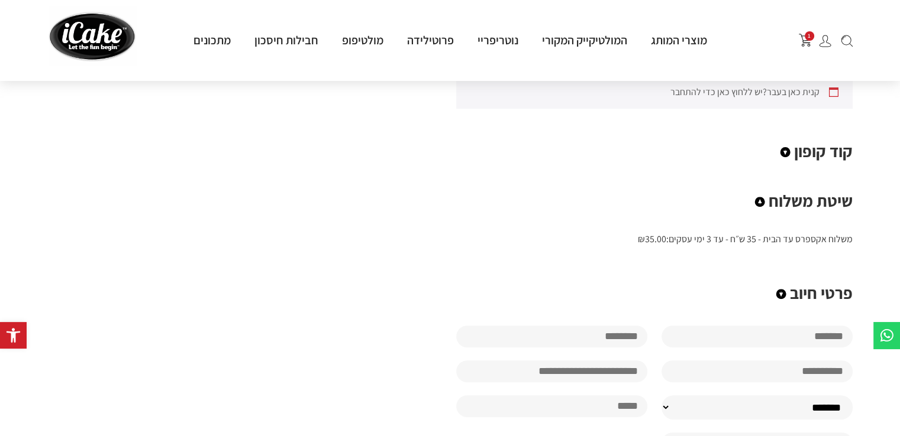
click at [761, 197] on circle at bounding box center [759, 202] width 10 height 10
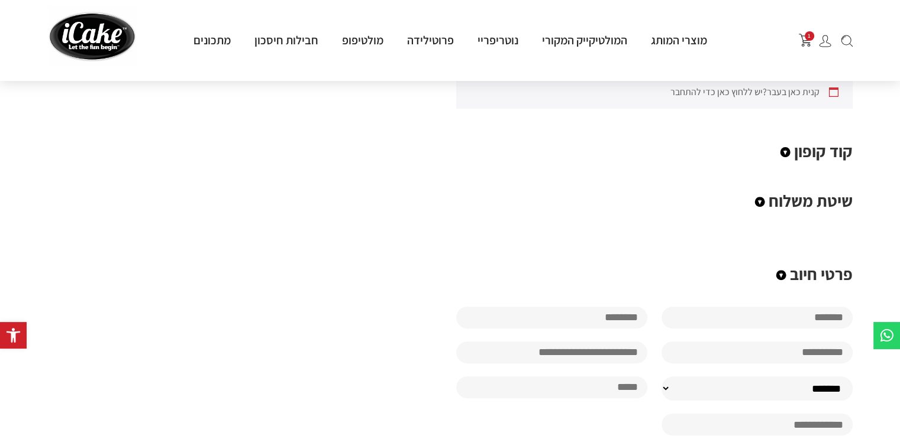
click at [761, 197] on circle at bounding box center [759, 202] width 10 height 10
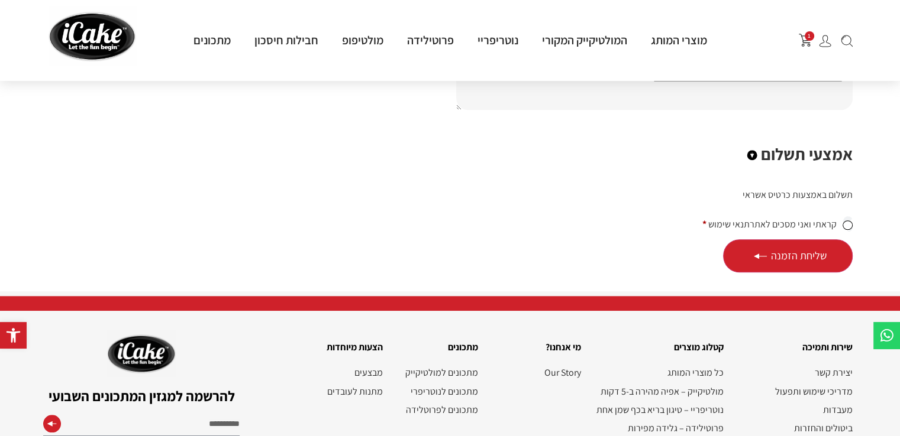
scroll to position [946, 0]
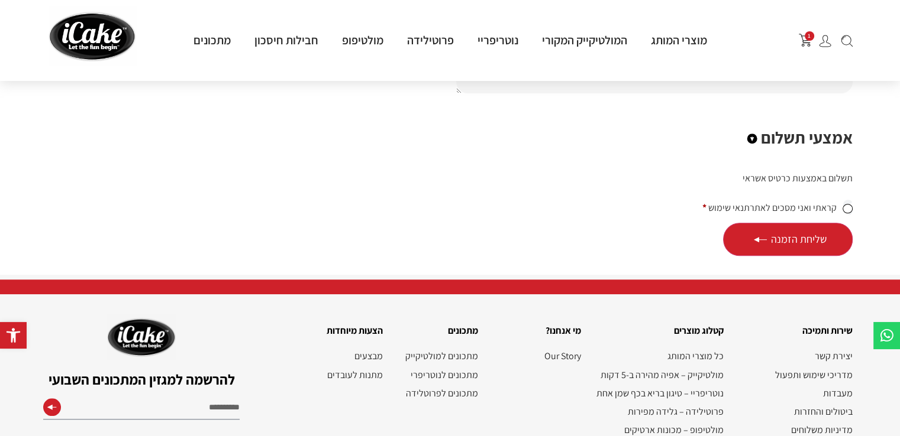
click at [755, 134] on circle at bounding box center [751, 139] width 10 height 10
click at [754, 134] on circle at bounding box center [751, 139] width 10 height 10
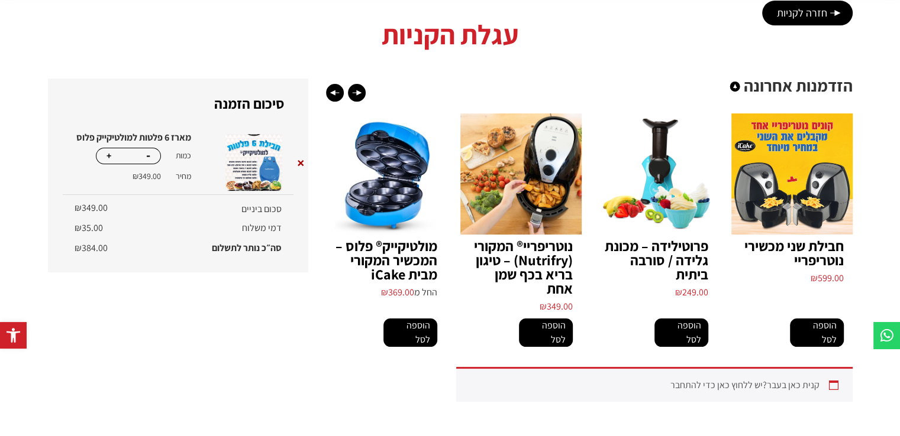
scroll to position [0, 0]
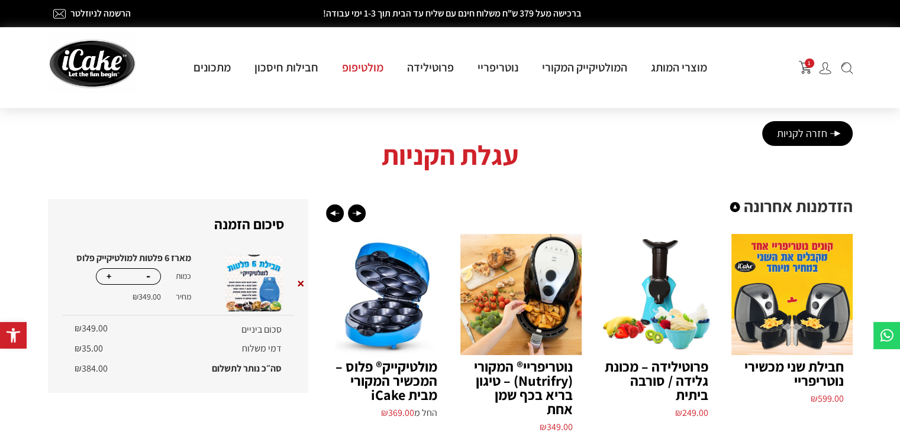
click at [374, 67] on link "מולטיפופ" at bounding box center [362, 67] width 65 height 15
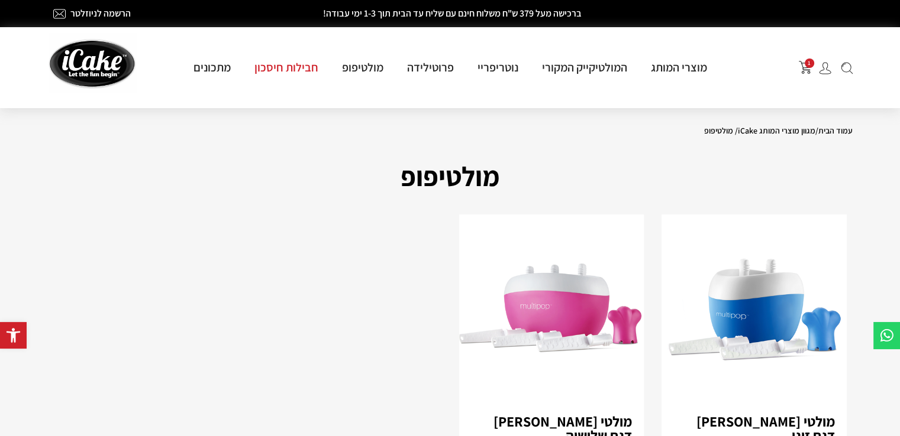
click at [300, 69] on link "חבילות חיסכון" at bounding box center [286, 67] width 88 height 15
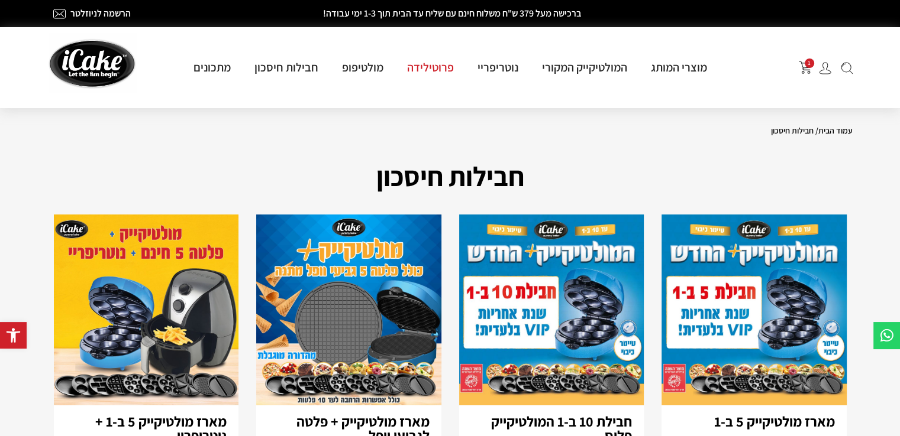
click at [434, 71] on link "פרוטילידה" at bounding box center [430, 67] width 70 height 15
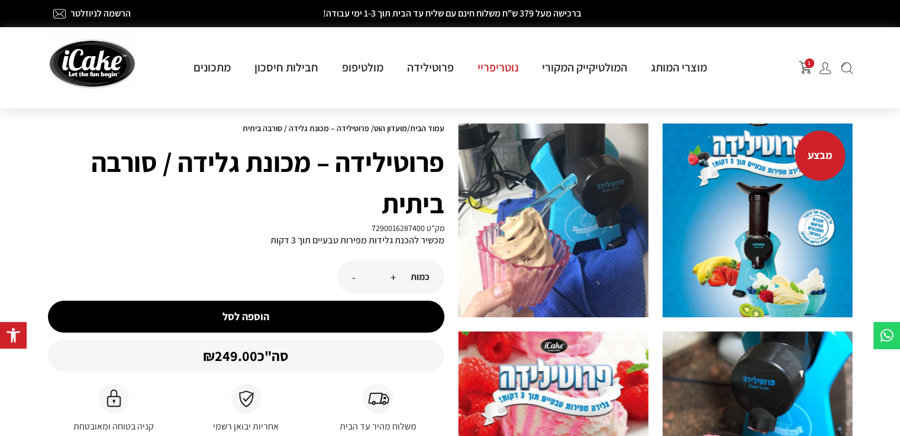
click at [503, 69] on link "נוטריפריי" at bounding box center [497, 67] width 64 height 15
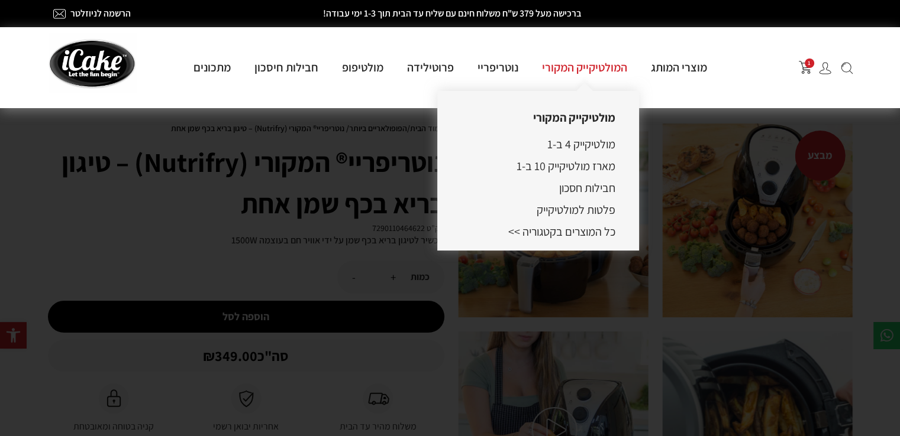
click at [605, 69] on link "המולטיקייק המקורי" at bounding box center [584, 67] width 109 height 15
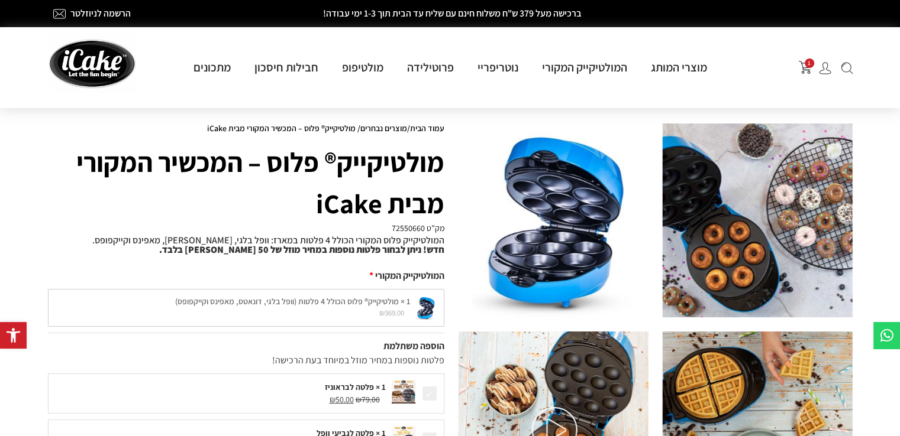
click at [683, 68] on link "מוצרי המותג" at bounding box center [679, 67] width 80 height 15
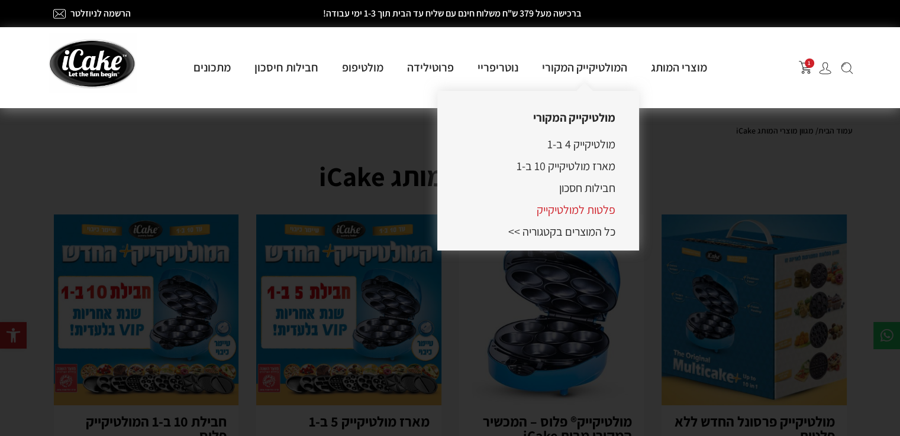
click at [569, 209] on link "פלטות למולטיקייק" at bounding box center [575, 209] width 79 height 15
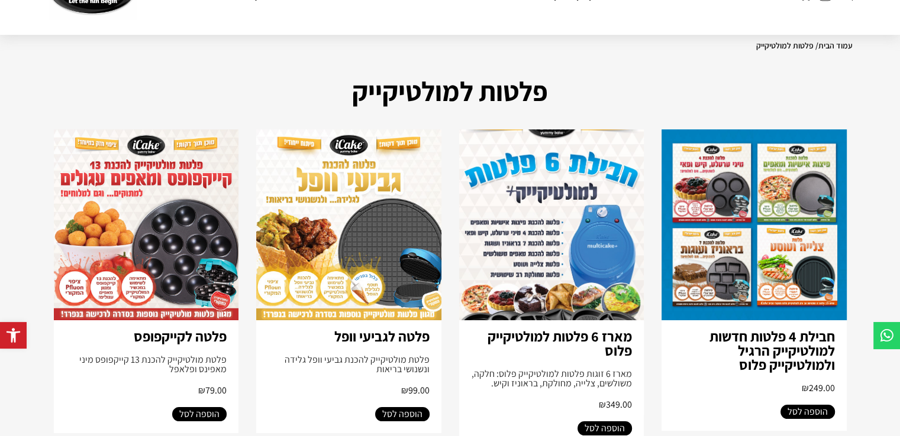
scroll to position [177, 0]
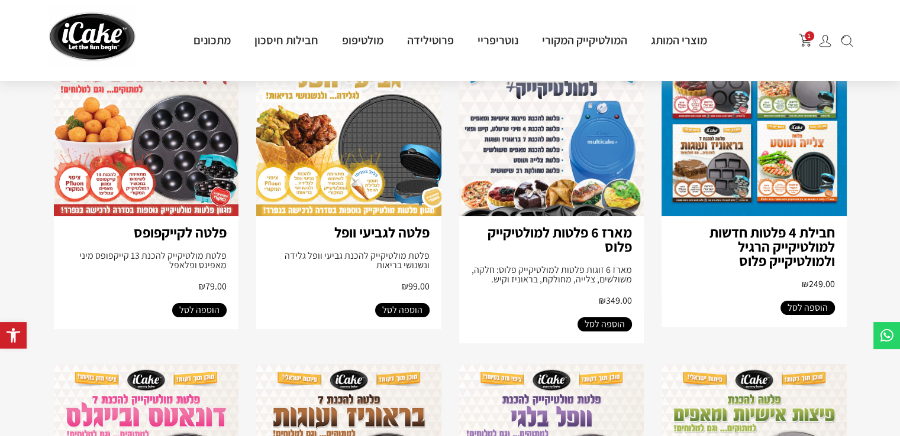
click at [396, 311] on span "הוספה לסל" at bounding box center [402, 310] width 40 height 14
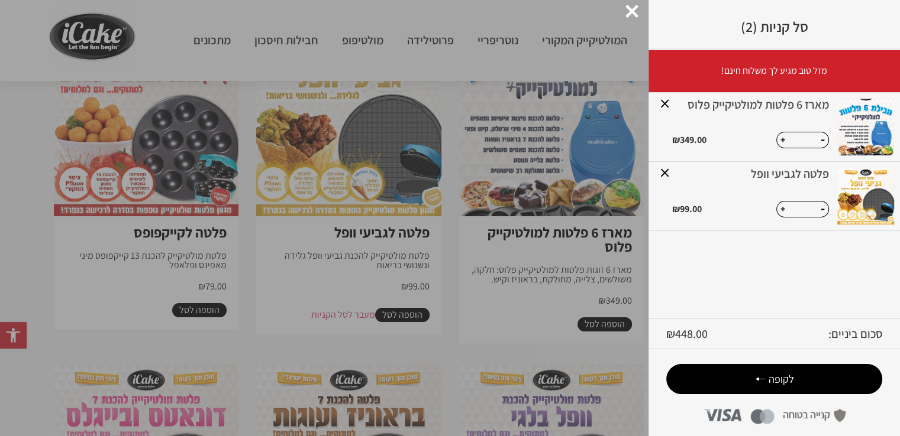
click at [772, 384] on span "לקופה" at bounding box center [780, 380] width 25 height 14
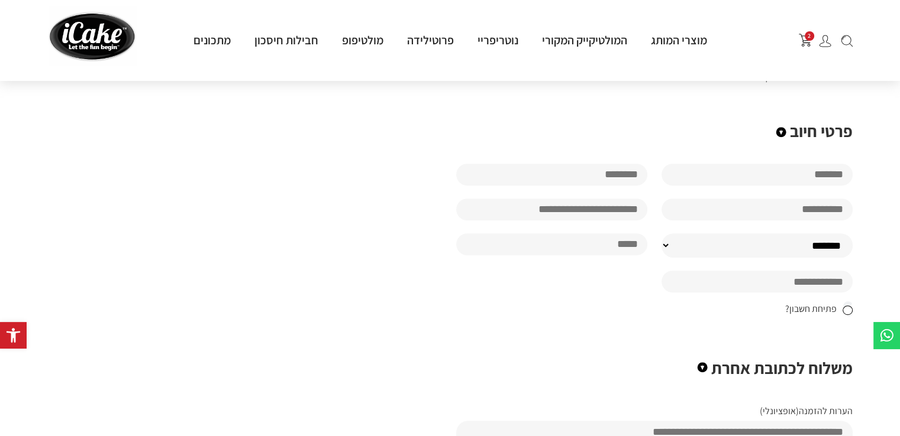
scroll to position [591, 0]
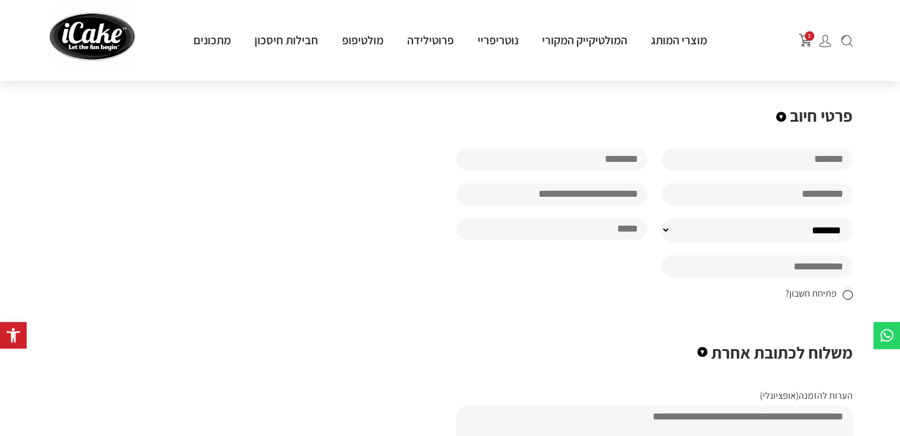
click at [667, 220] on select "**********" at bounding box center [756, 230] width 191 height 25
click at [506, 254] on div "**********" at bounding box center [654, 215] width 396 height 137
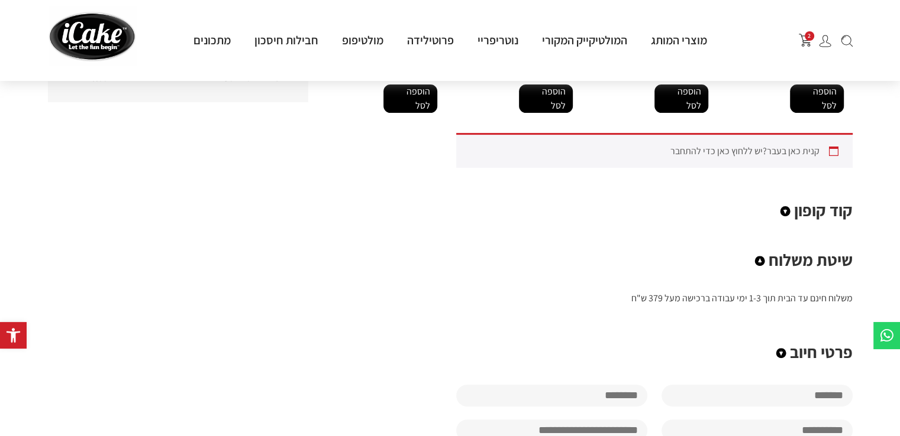
scroll to position [0, 0]
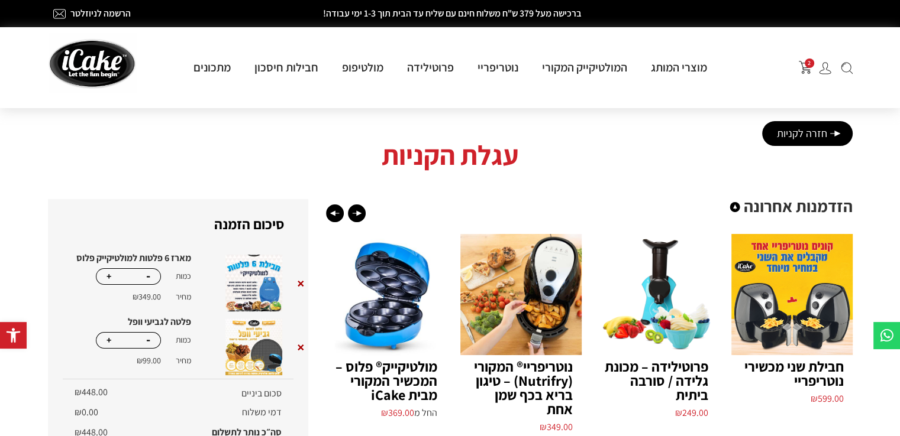
click at [808, 63] on span "2" at bounding box center [808, 63] width 9 height 9
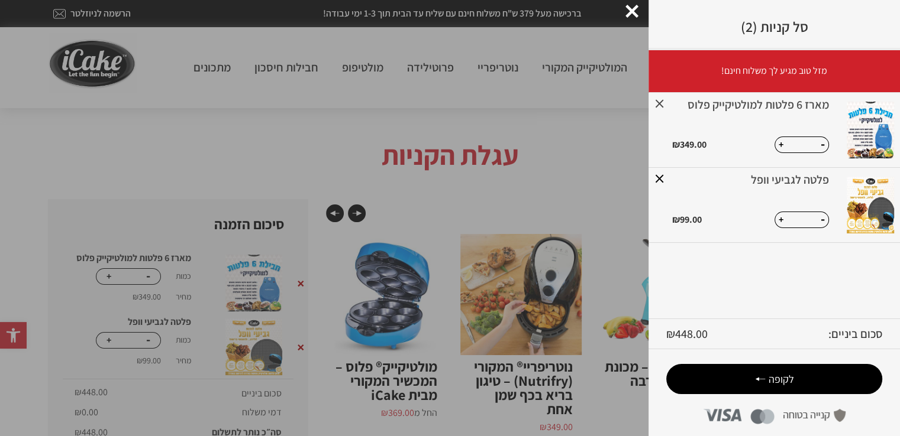
click at [660, 103] on link "×" at bounding box center [659, 103] width 10 height 21
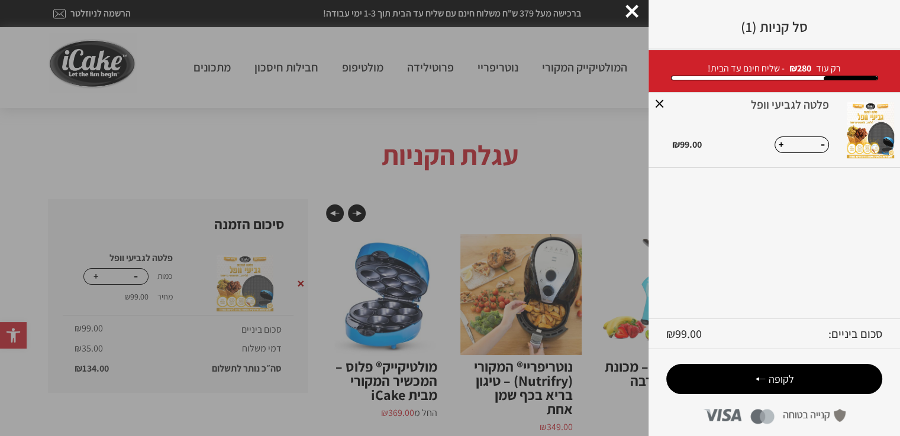
click at [660, 103] on link "×" at bounding box center [659, 103] width 10 height 21
